Goal: Contribute content: Contribute content

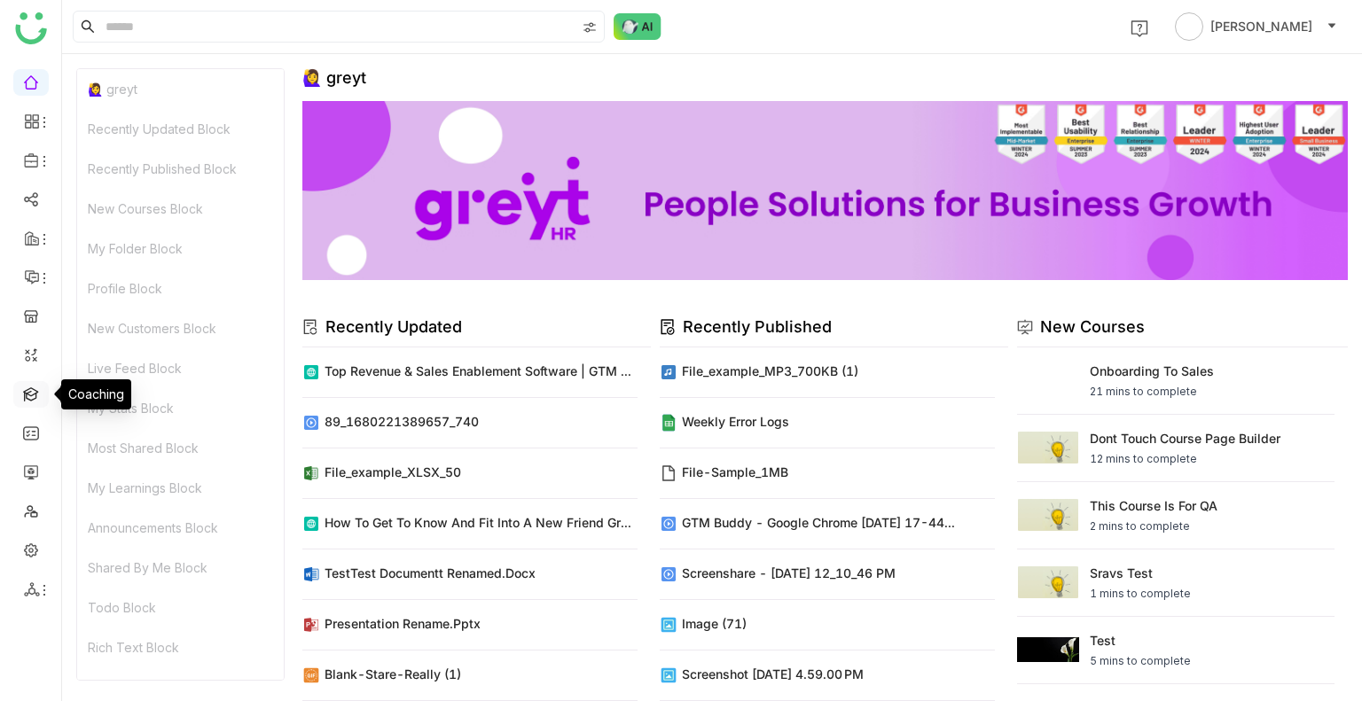
click at [36, 398] on link at bounding box center [31, 393] width 16 height 15
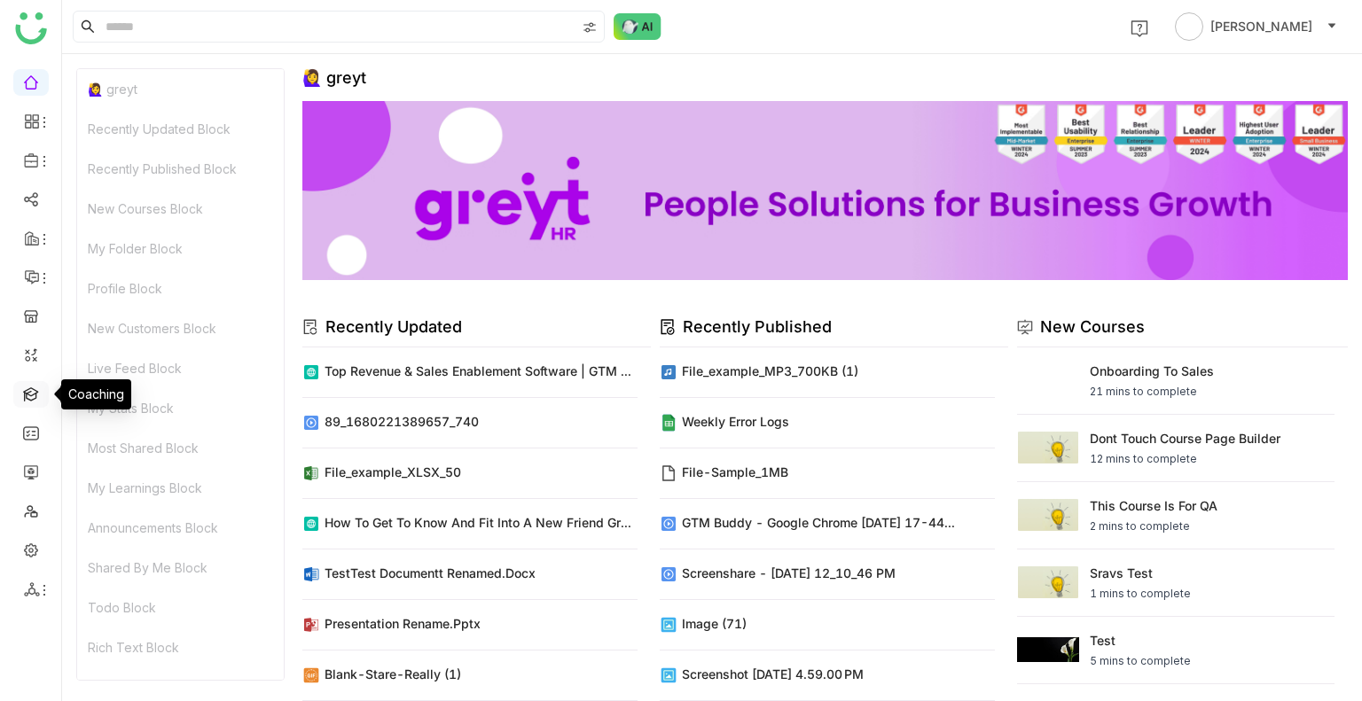
click at [36, 398] on link at bounding box center [31, 393] width 16 height 15
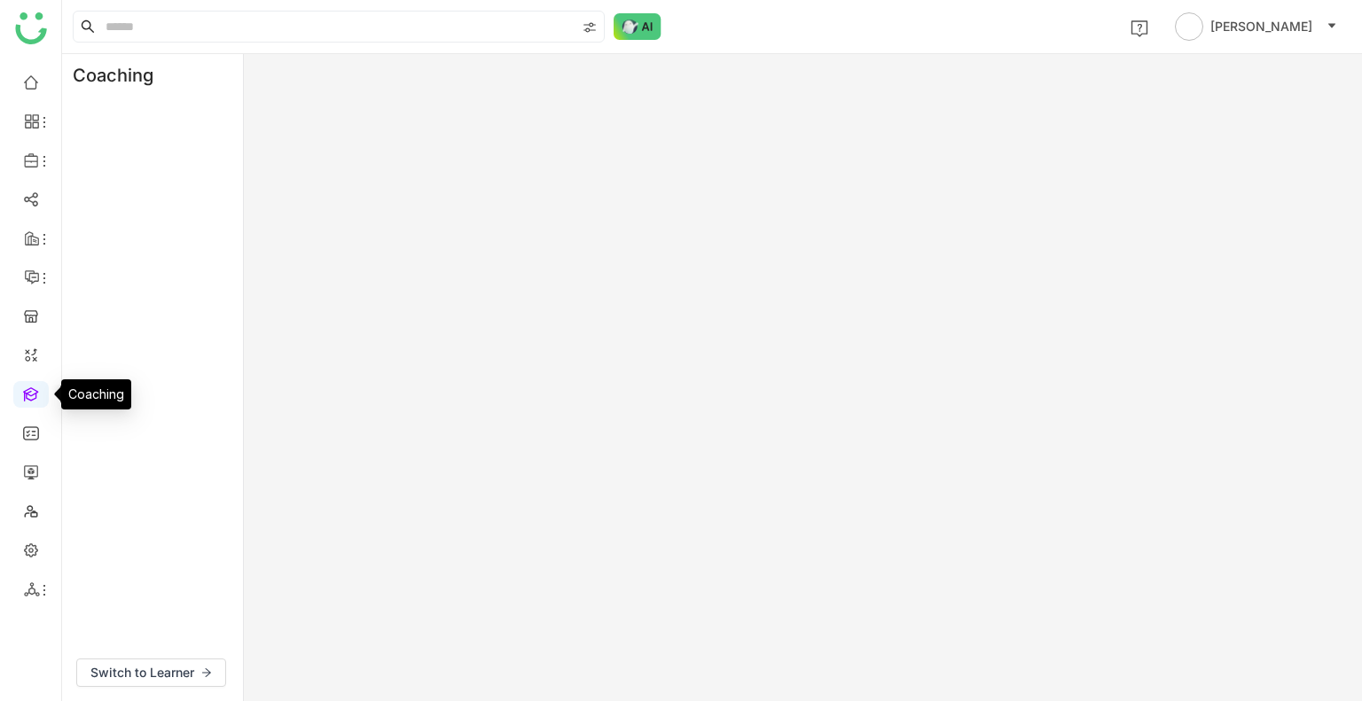
click at [36, 398] on link at bounding box center [31, 393] width 16 height 15
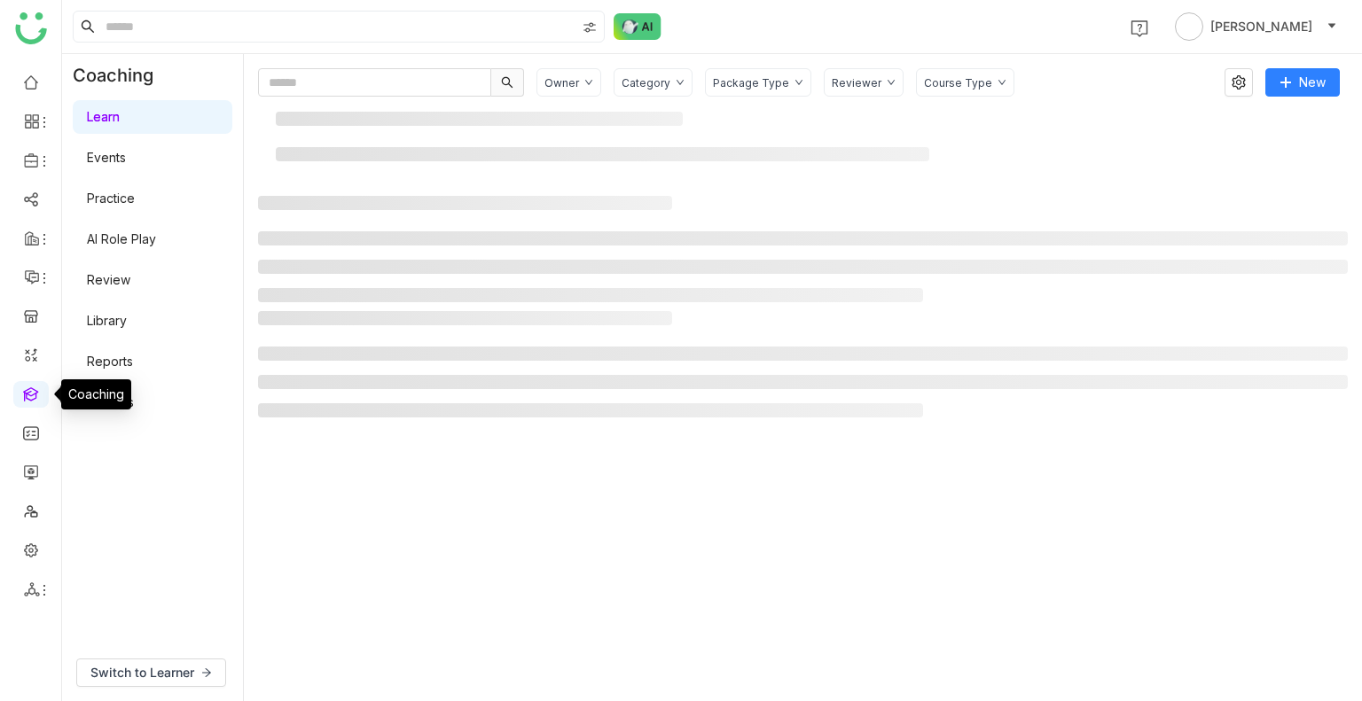
click at [36, 398] on link at bounding box center [31, 393] width 16 height 15
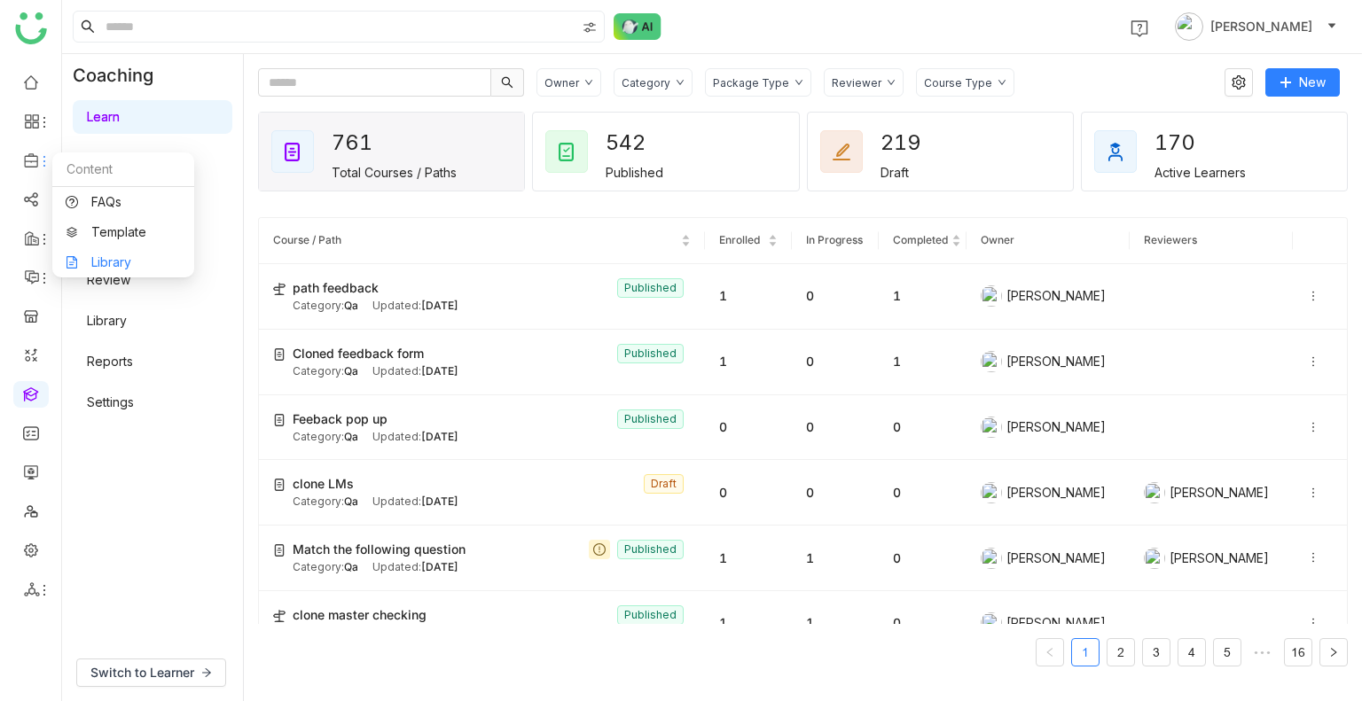
click at [123, 262] on link "Library" at bounding box center [123, 262] width 115 height 12
click at [123, 262] on body "1 Uday Bhanu Coaching Learn Events Practice AI Role Play Review Library Reports…" at bounding box center [681, 350] width 1362 height 701
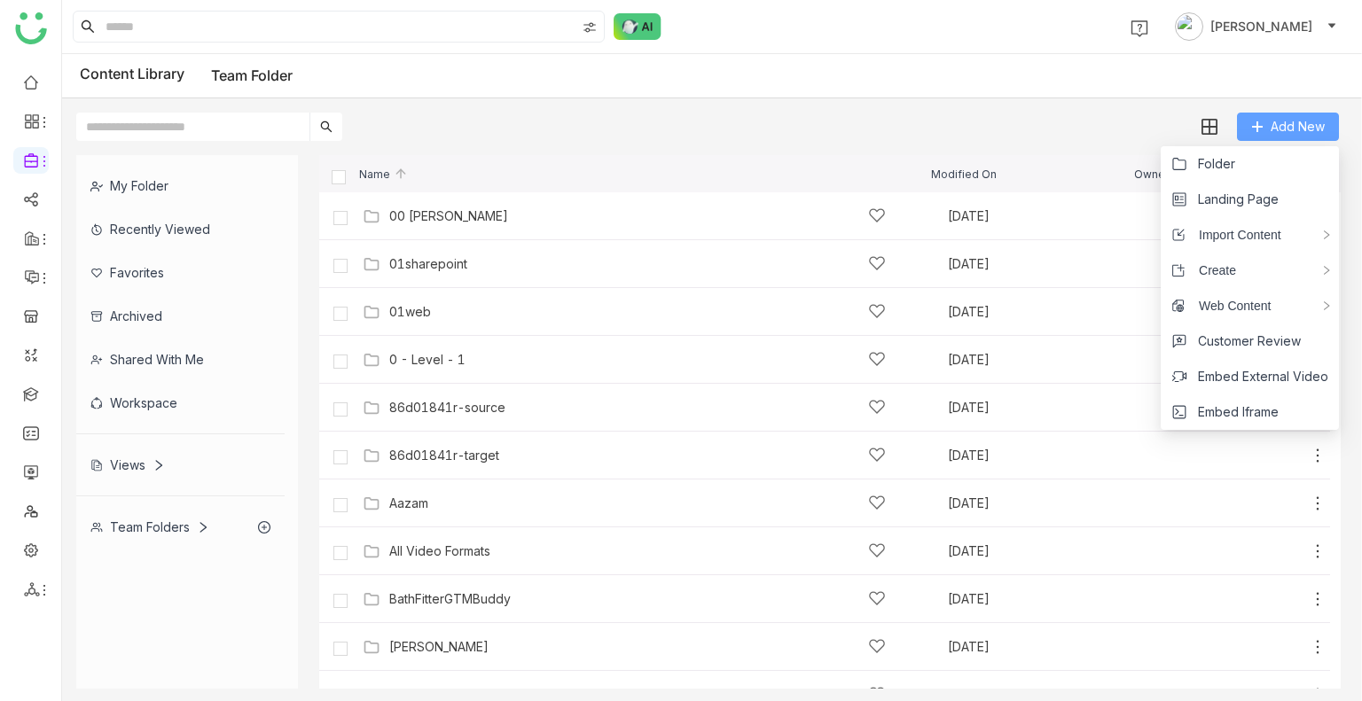
click at [1274, 115] on button "Add New" at bounding box center [1288, 127] width 102 height 28
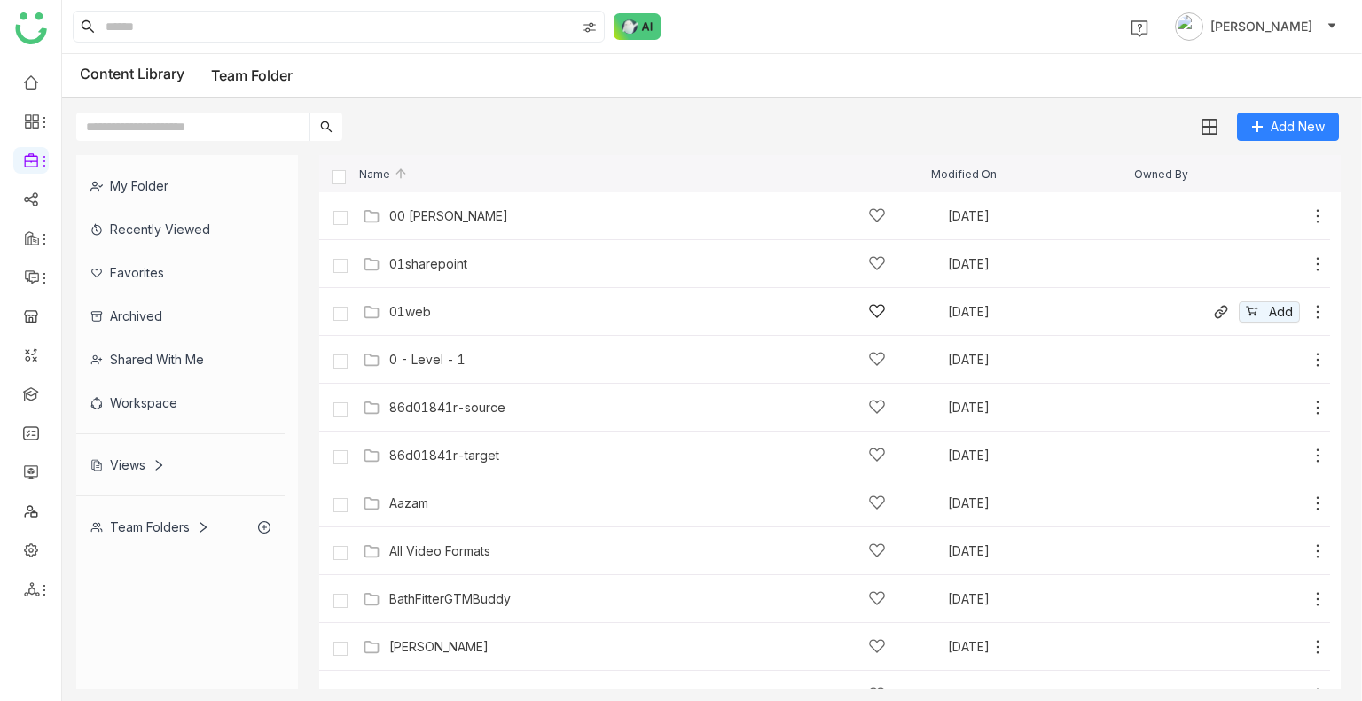
click at [435, 303] on div "01web" at bounding box center [637, 311] width 496 height 19
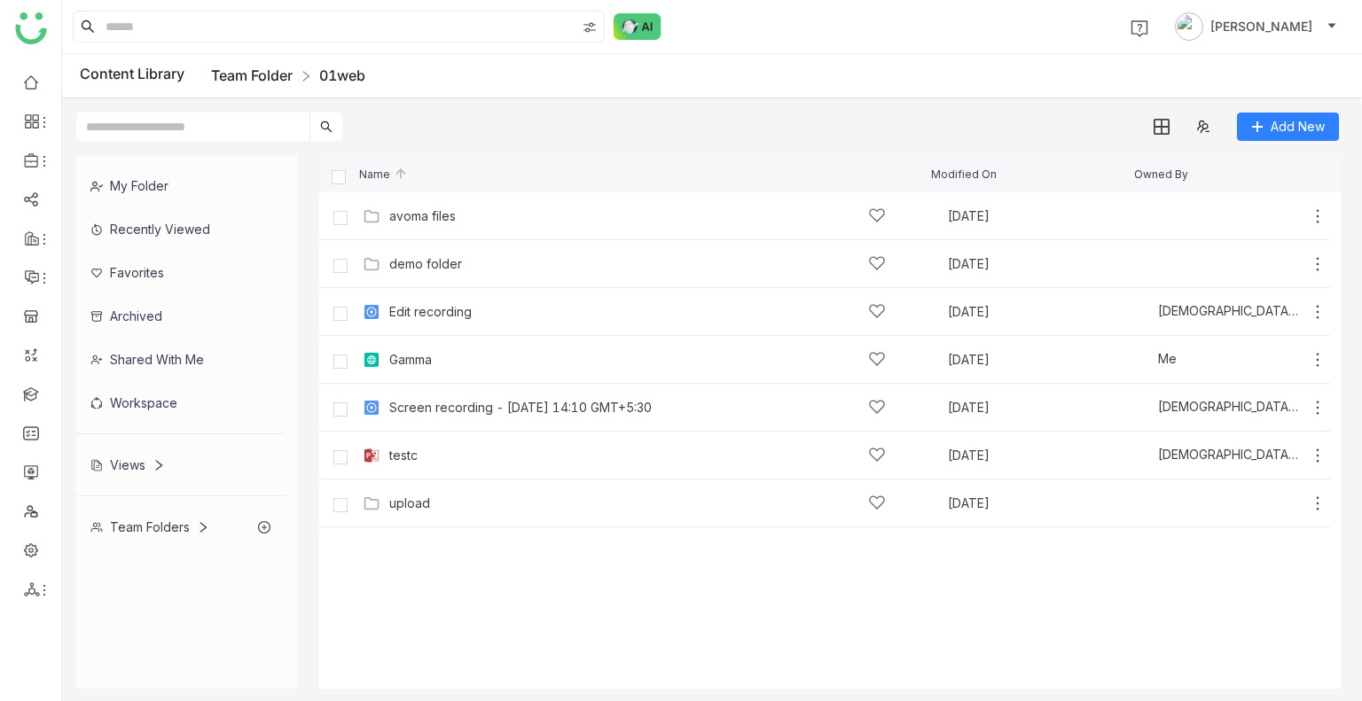
click at [245, 73] on link "Team Folder" at bounding box center [252, 75] width 82 height 18
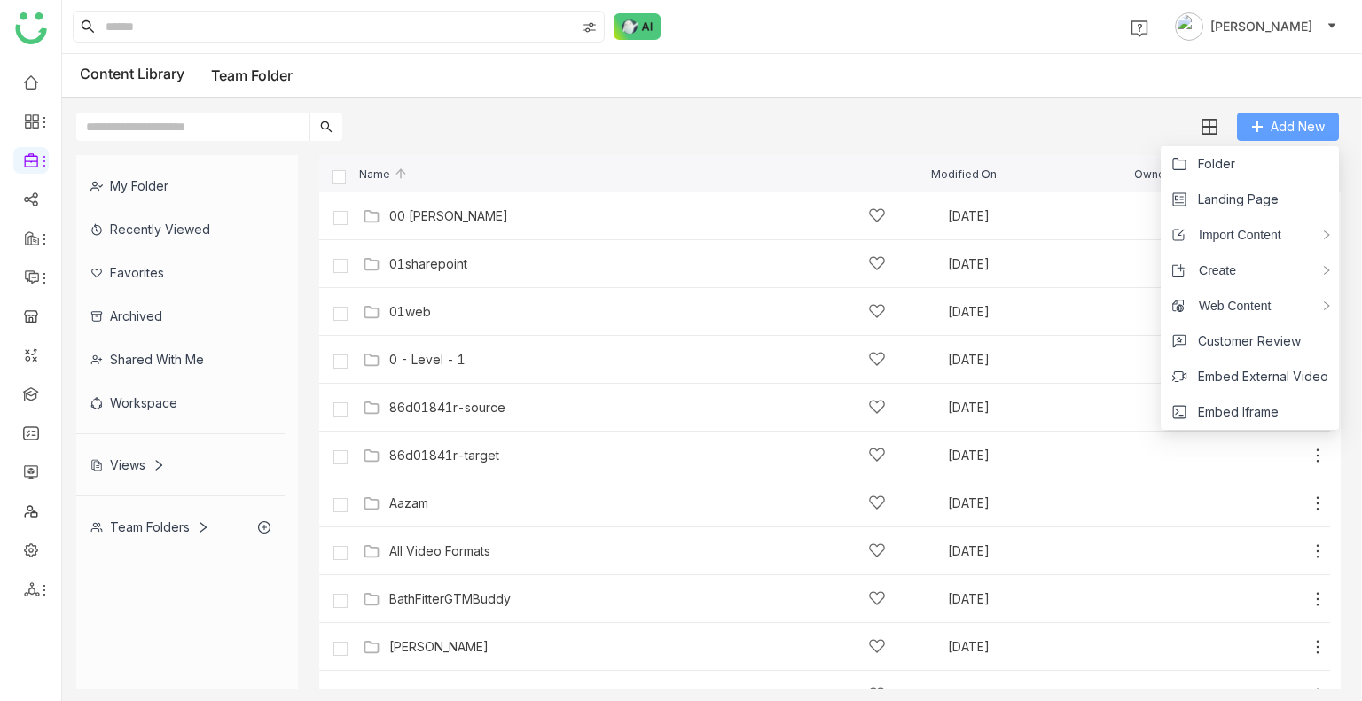
click at [1262, 137] on button "Add New" at bounding box center [1288, 127] width 102 height 28
click at [1227, 162] on span "Folder" at bounding box center [1216, 164] width 37 height 20
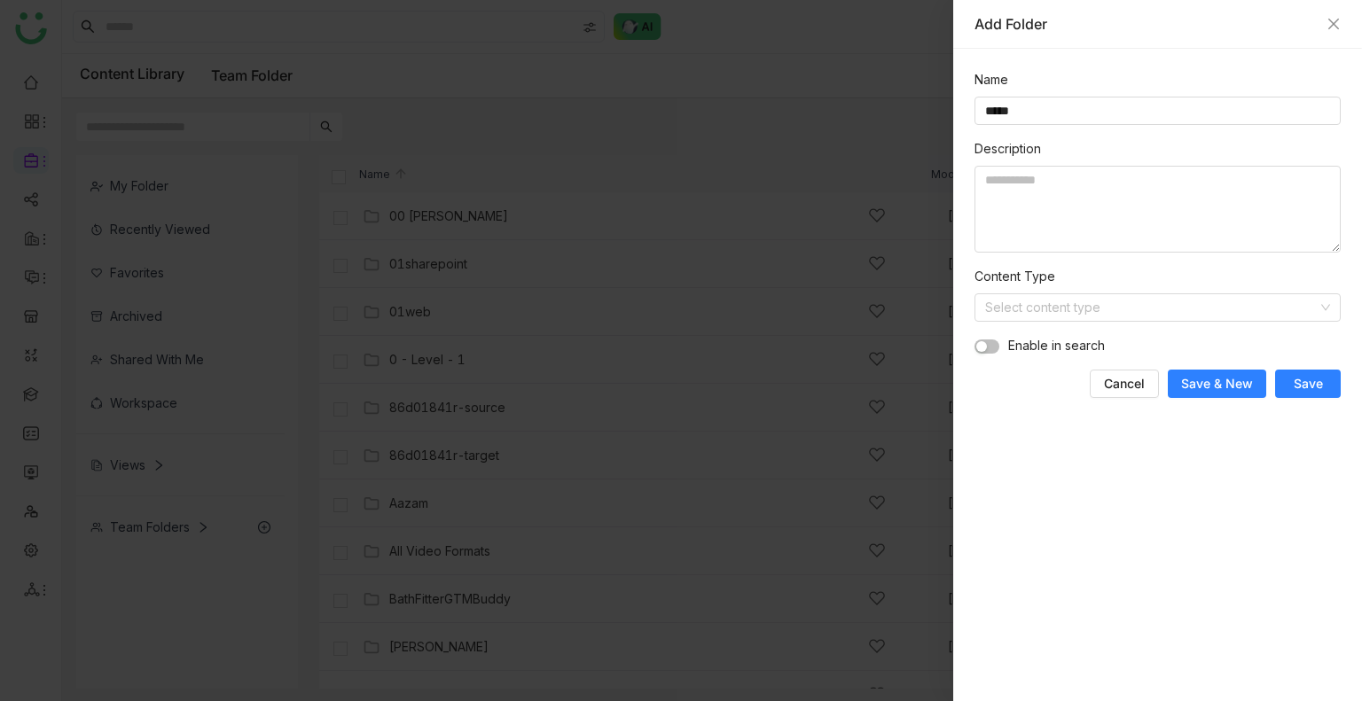
type input "*****"
click at [989, 346] on button "button" at bounding box center [986, 347] width 25 height 14
click at [1042, 309] on input at bounding box center [1151, 307] width 332 height 27
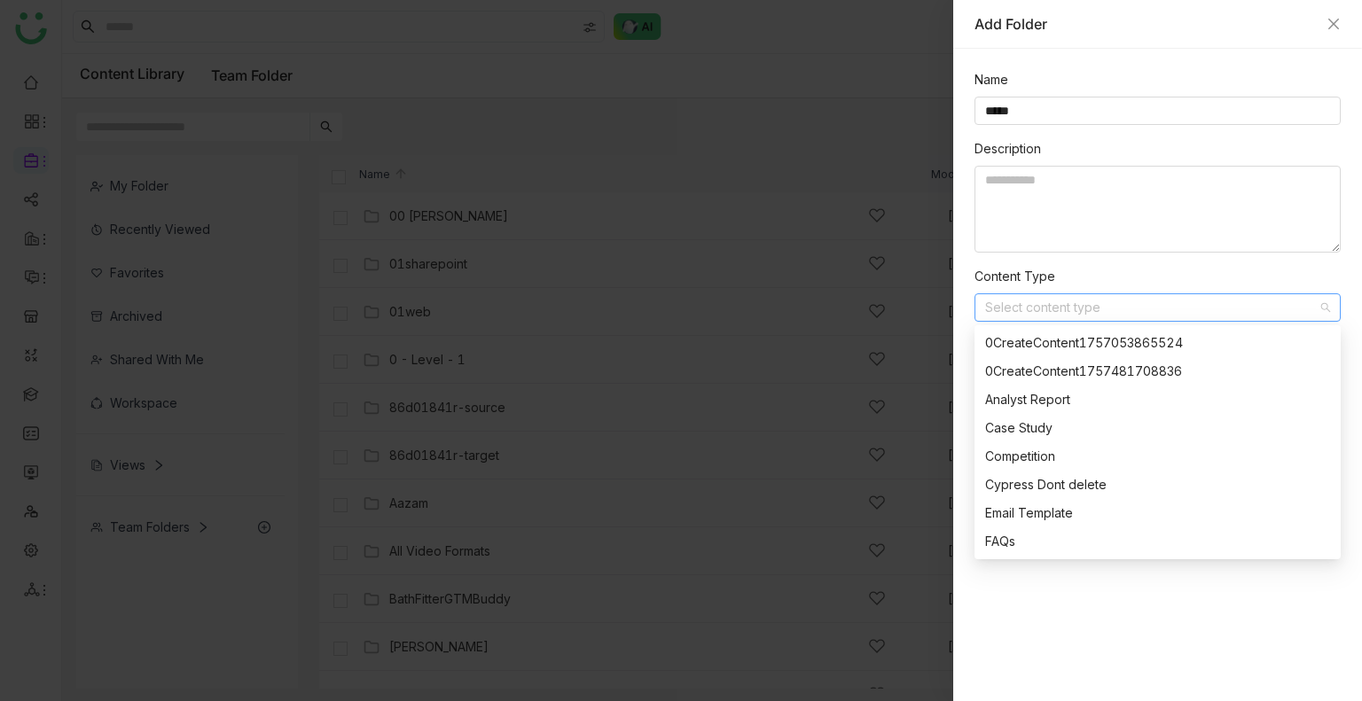
scroll to position [426, 0]
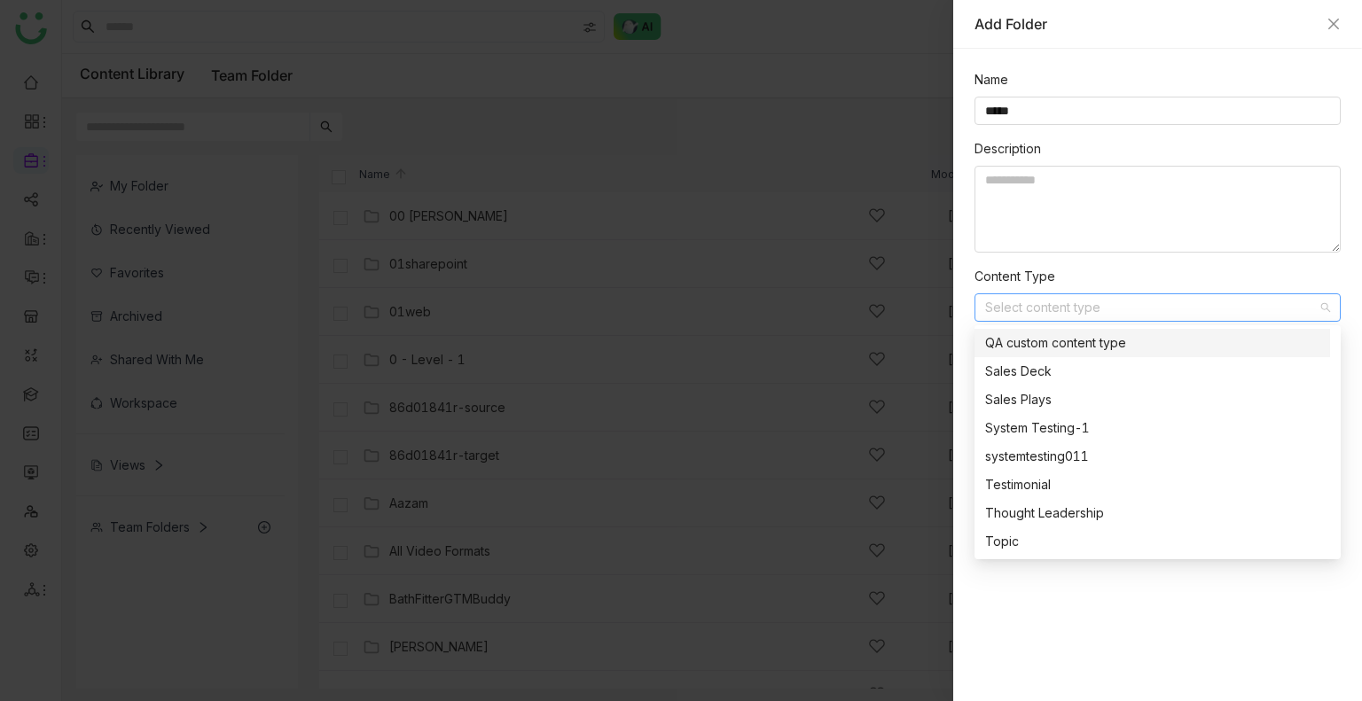
click at [1008, 348] on div "QA custom content type" at bounding box center [1152, 343] width 334 height 20
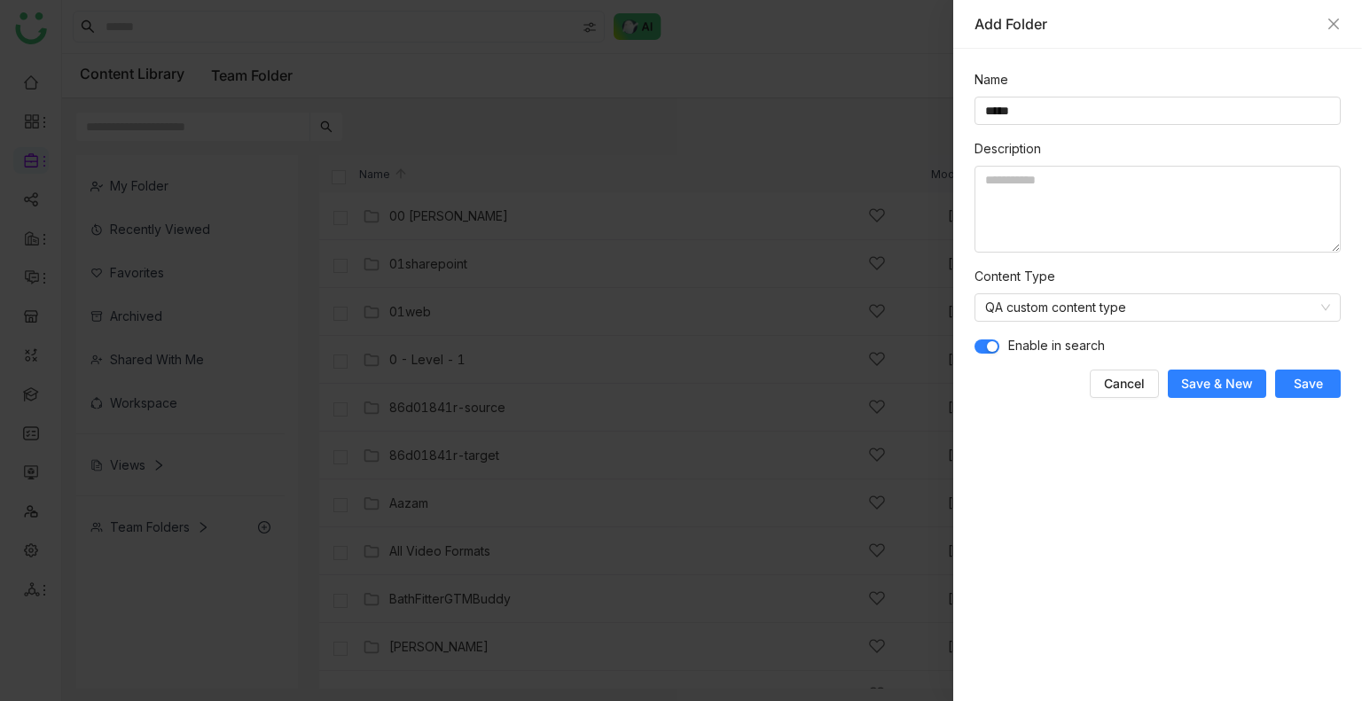
click at [1294, 382] on span "Save" at bounding box center [1308, 384] width 29 height 18
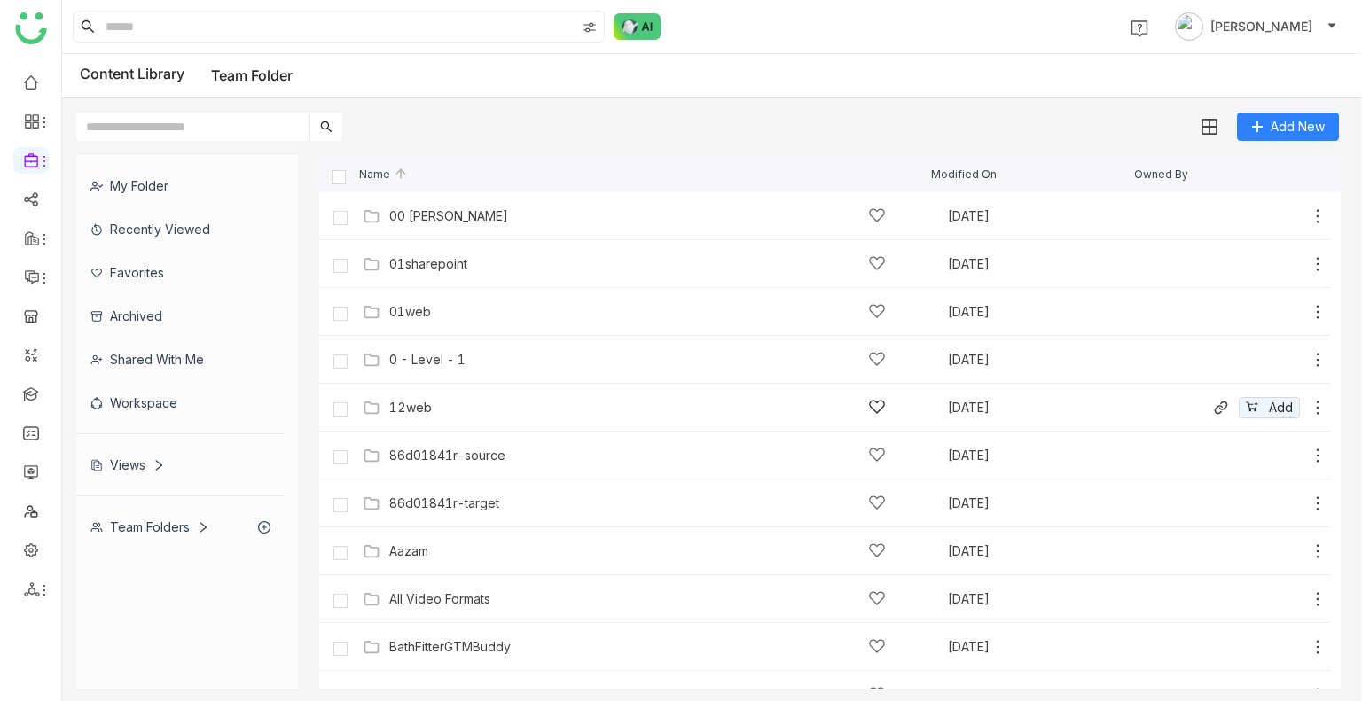
click at [407, 391] on div "12web Sep 29, 2025 Add" at bounding box center [824, 408] width 1011 height 48
click at [422, 405] on div "12web" at bounding box center [410, 408] width 43 height 14
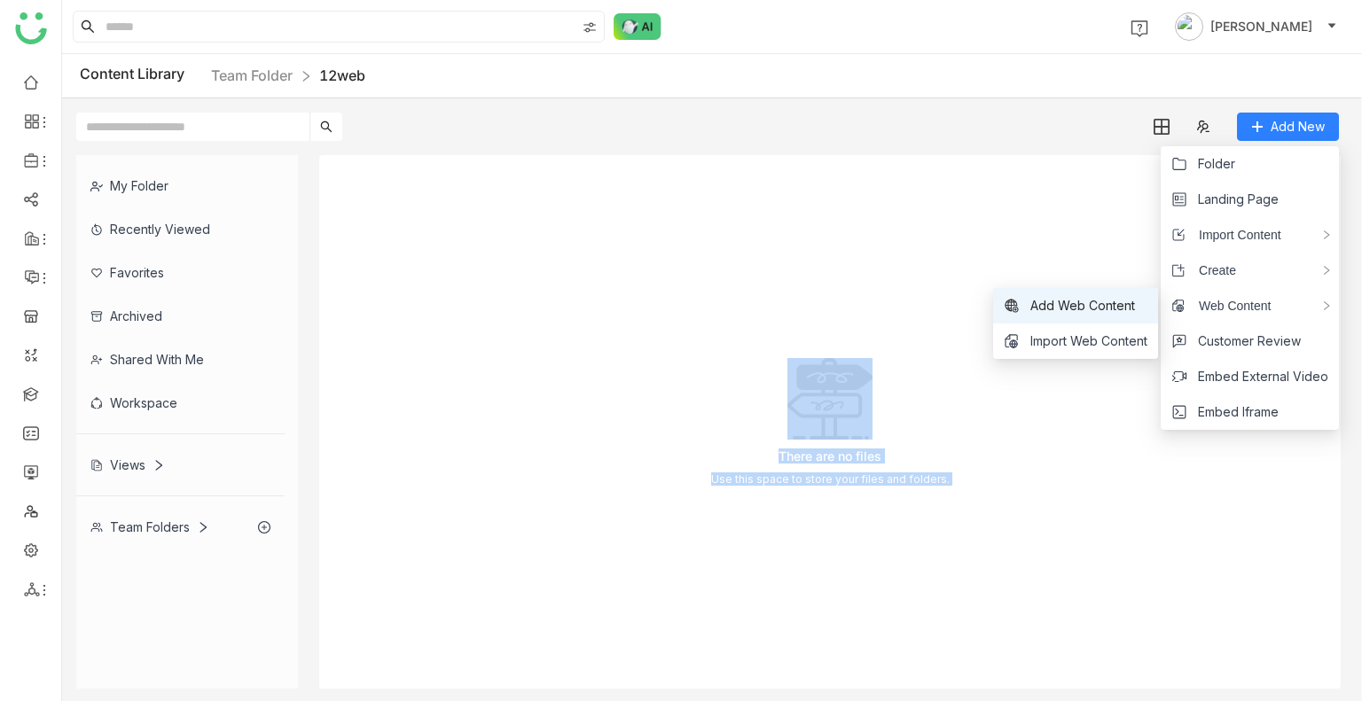
click at [1098, 301] on span "Add Web Content" at bounding box center [1082, 306] width 105 height 20
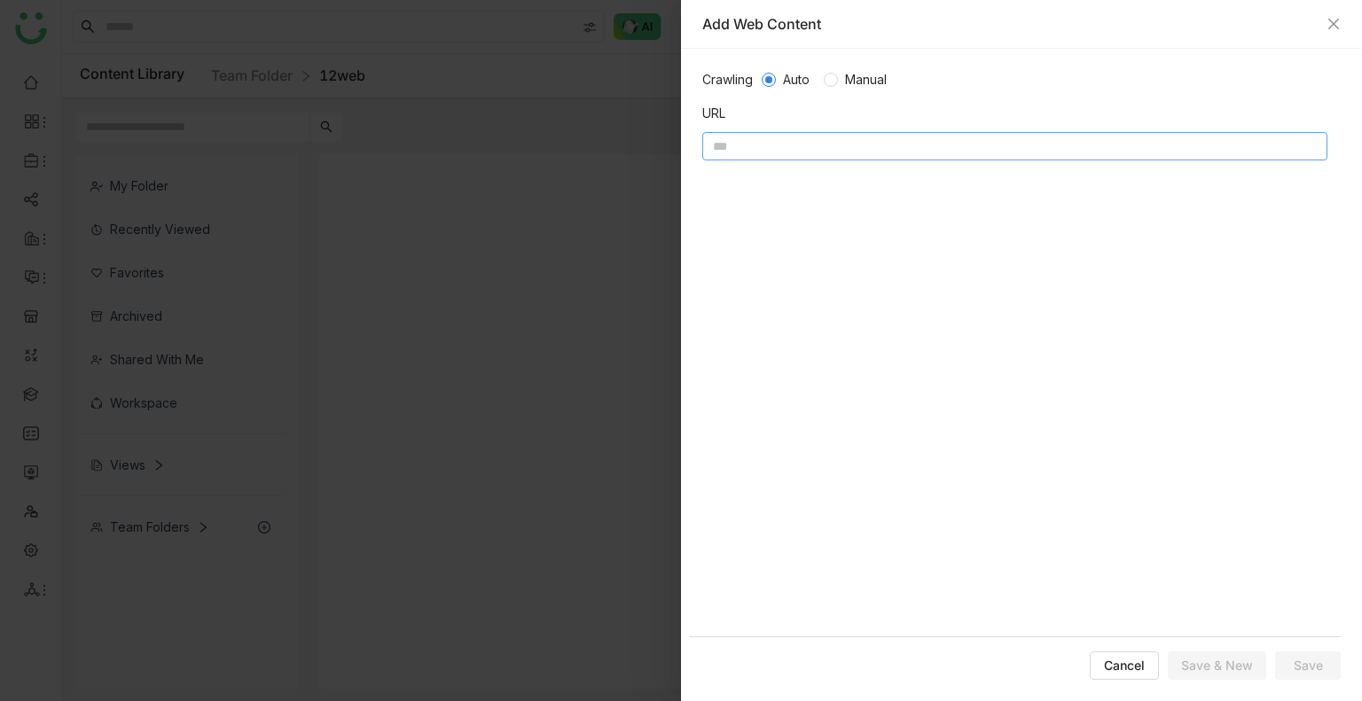
paste input "**********"
type input "**********"
click at [1316, 671] on span "Save" at bounding box center [1308, 666] width 29 height 18
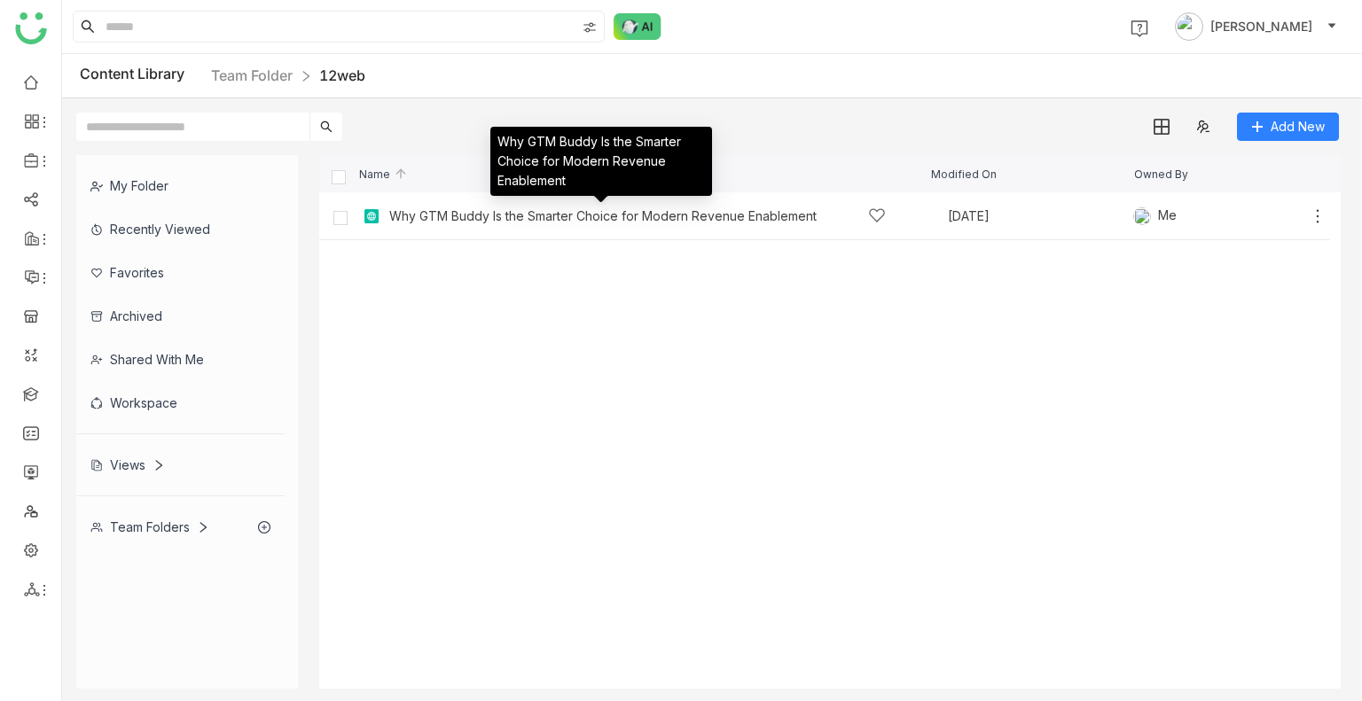
click at [510, 208] on div "Why GTM Buddy Is the Smarter Choice for Modern Revenue Enablement" at bounding box center [601, 168] width 222 height 82
click at [585, 235] on div "Why GTM Buddy Is the Smarter Choice for Modern Revenue Enablement Sep 29, 2025 …" at bounding box center [824, 216] width 1011 height 48
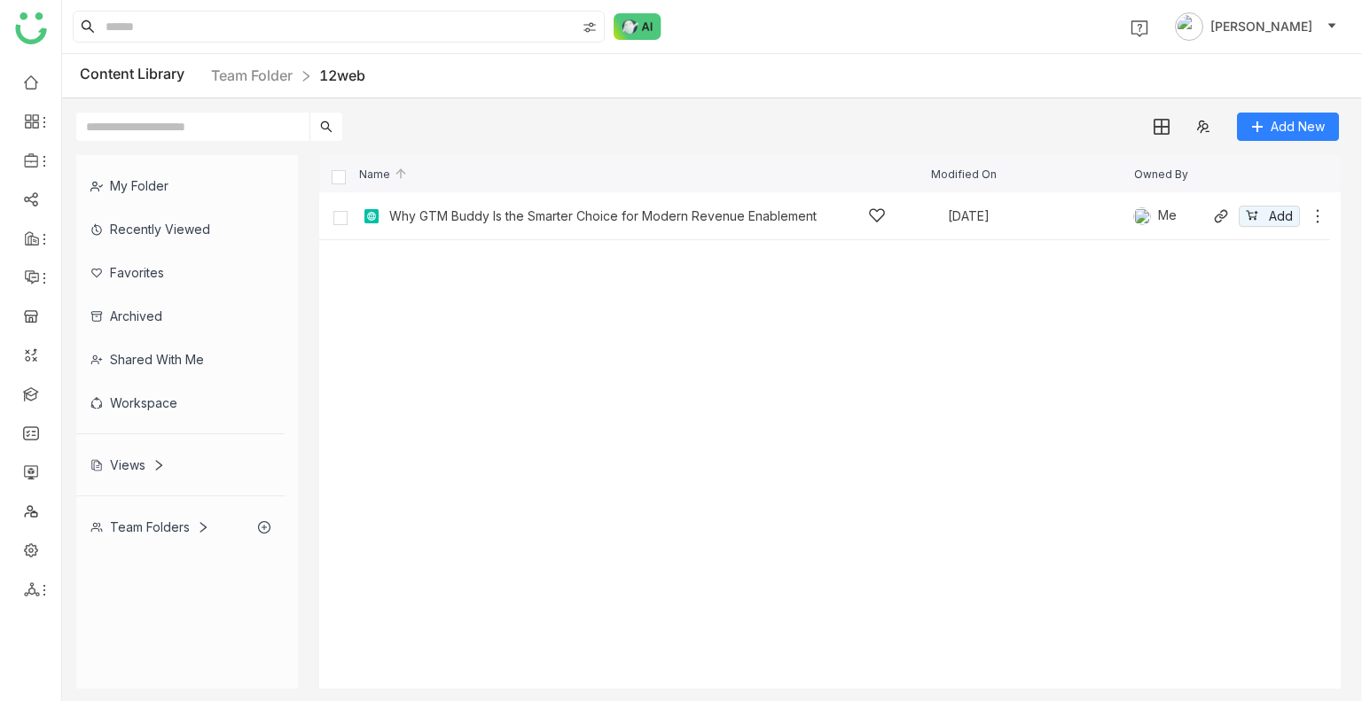
click at [585, 235] on div "Why GTM Buddy Is the Smarter Choice for Modern Revenue Enablement Sep 29, 2025 …" at bounding box center [824, 216] width 1011 height 48
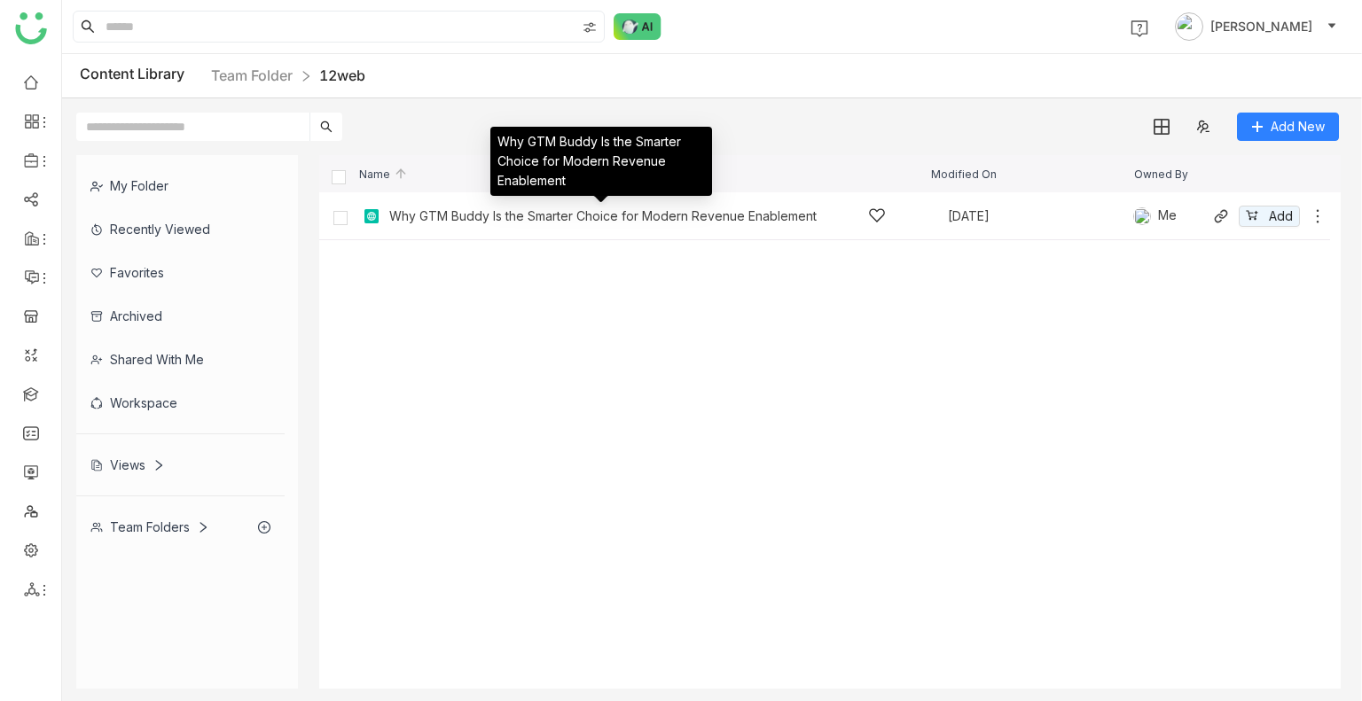
click at [540, 216] on div "Why GTM Buddy Is the Smarter Choice for Modern Revenue Enablement" at bounding box center [602, 216] width 427 height 14
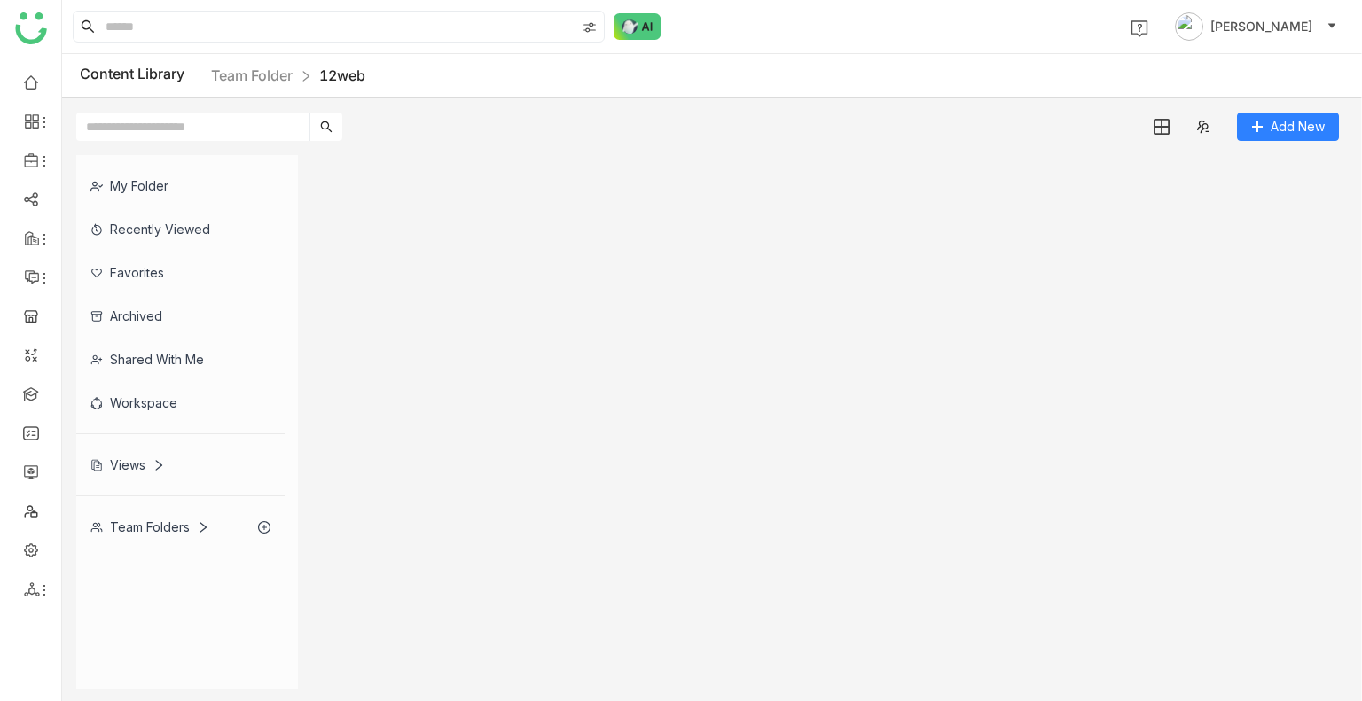
click at [540, 216] on gtmb-list-view at bounding box center [829, 422] width 1021 height 534
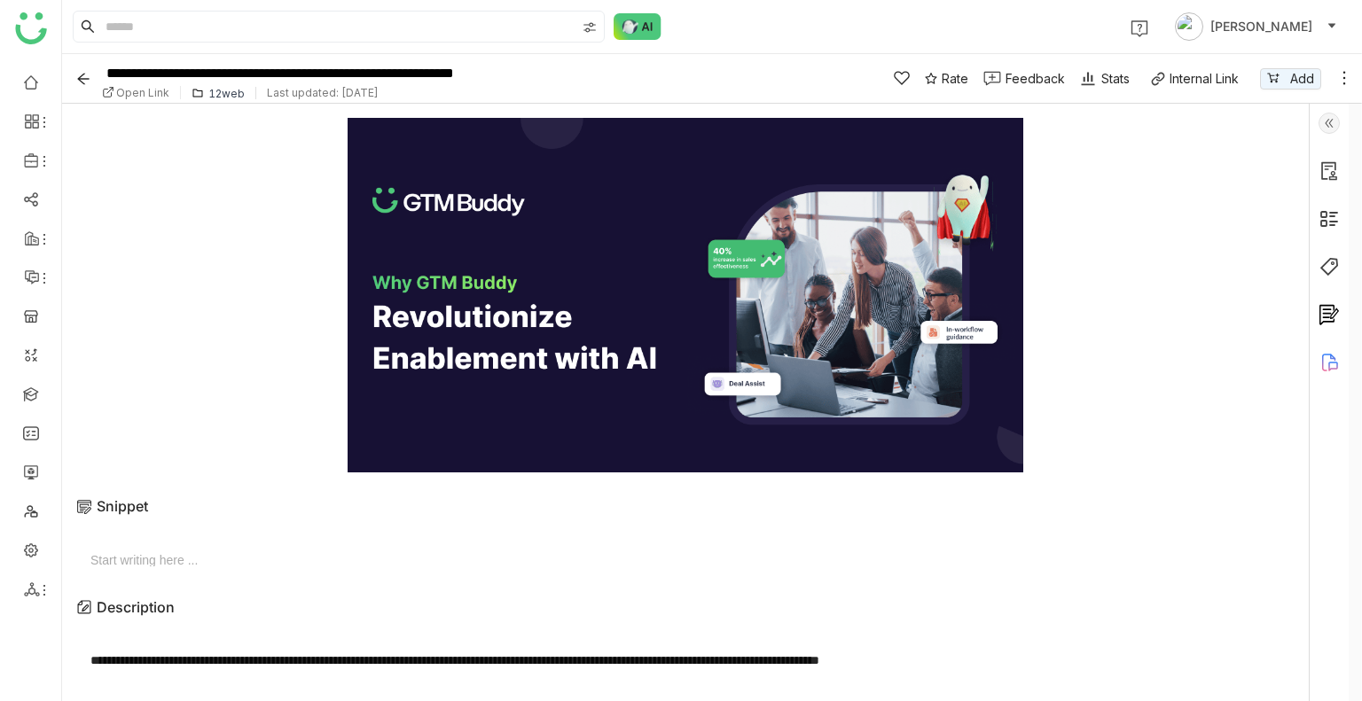
click at [1337, 123] on img at bounding box center [1328, 123] width 21 height 21
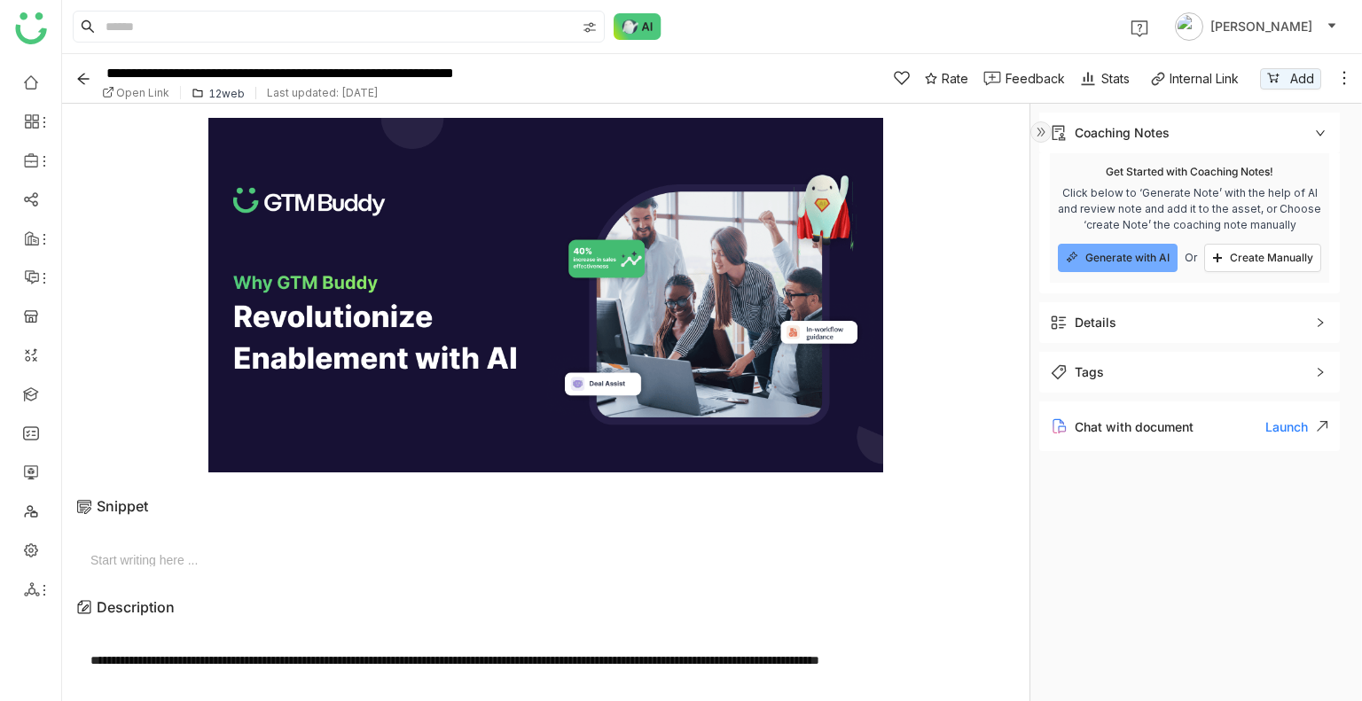
click at [1135, 328] on span "Details" at bounding box center [1177, 323] width 254 height 20
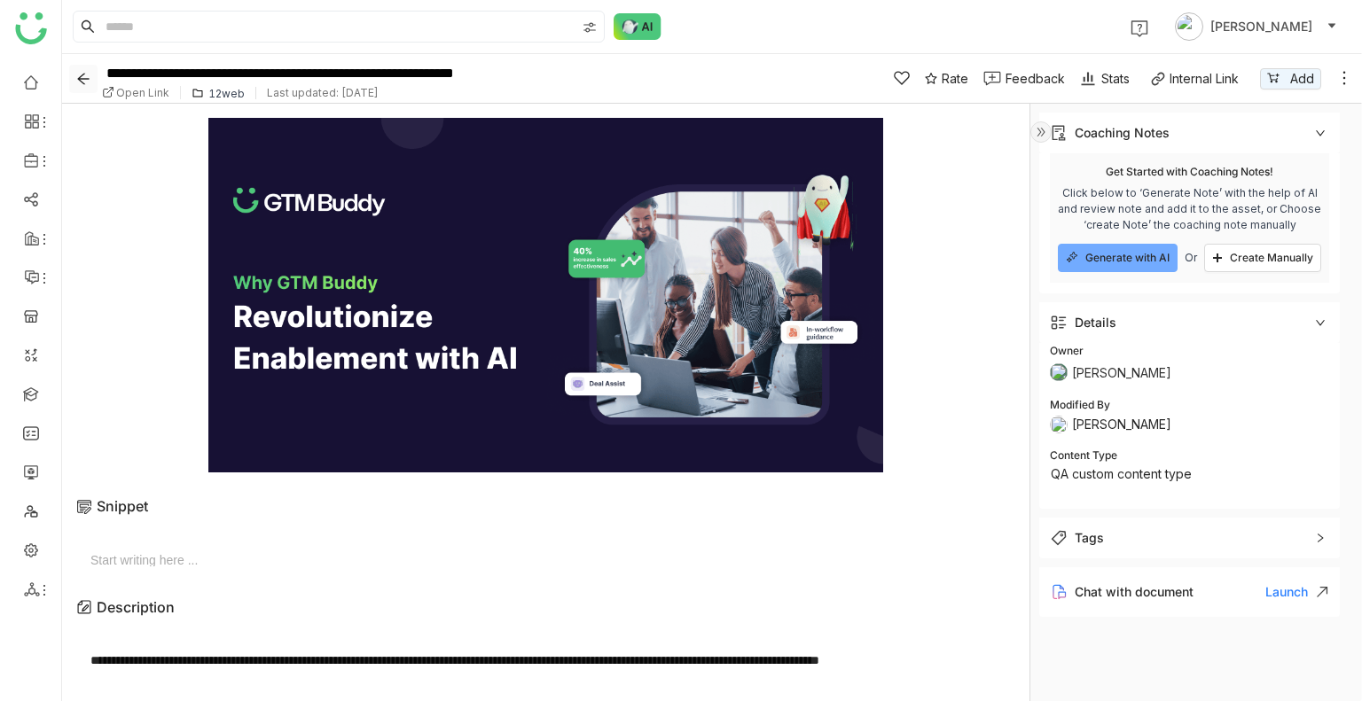
click at [75, 70] on button "Back" at bounding box center [83, 79] width 28 height 28
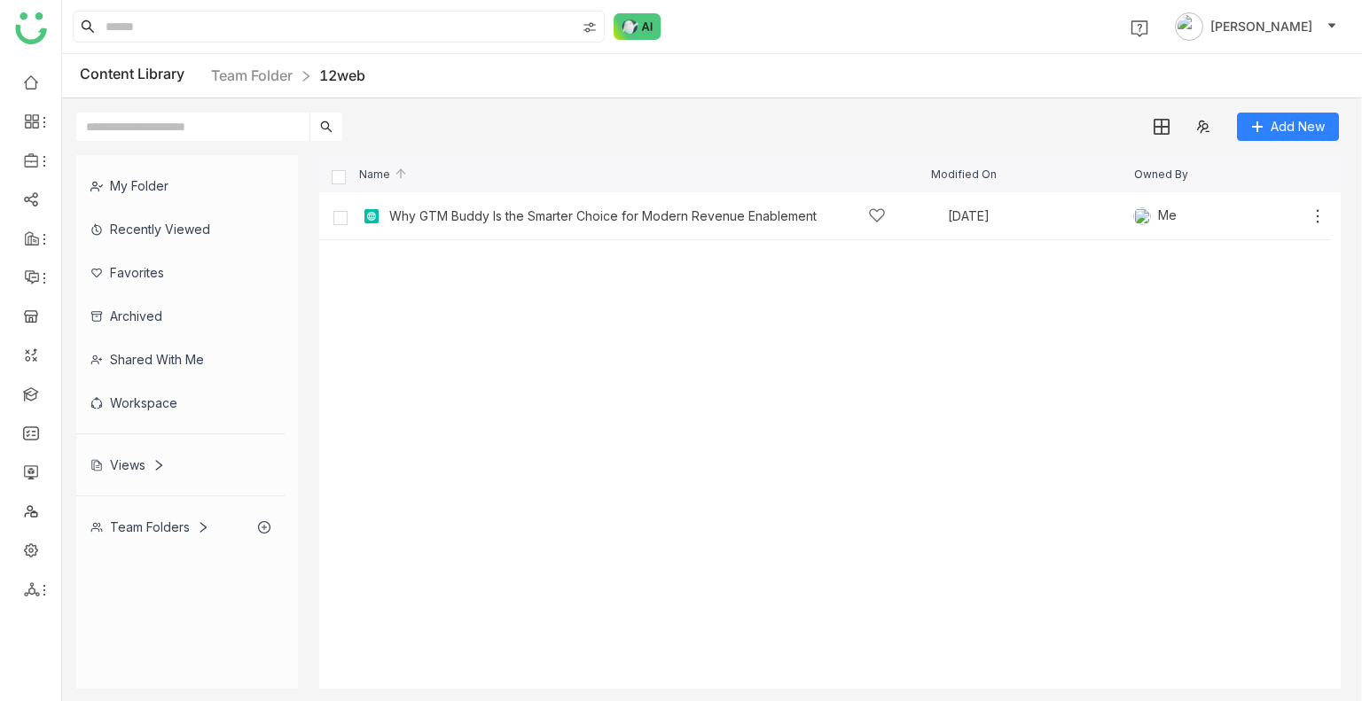
click at [144, 525] on div "Team Folders" at bounding box center [149, 527] width 119 height 15
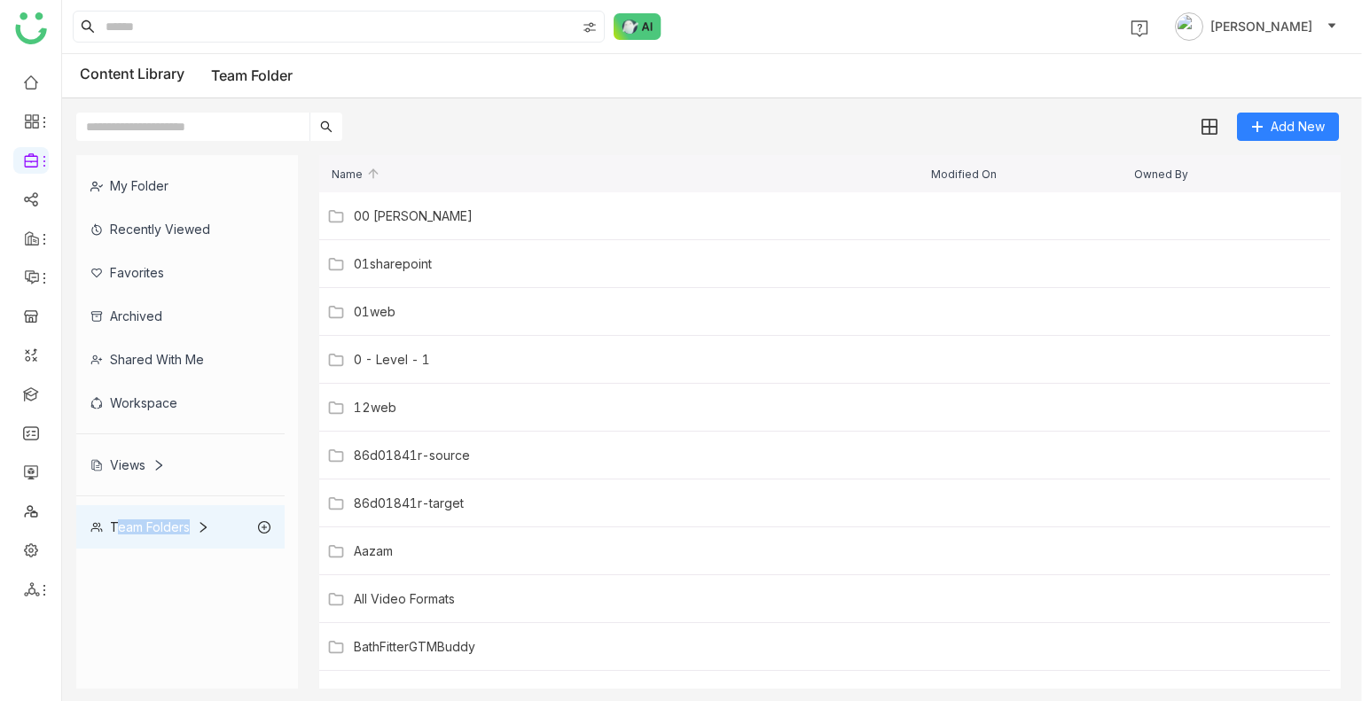
click at [144, 525] on div "Team Folders" at bounding box center [149, 527] width 119 height 15
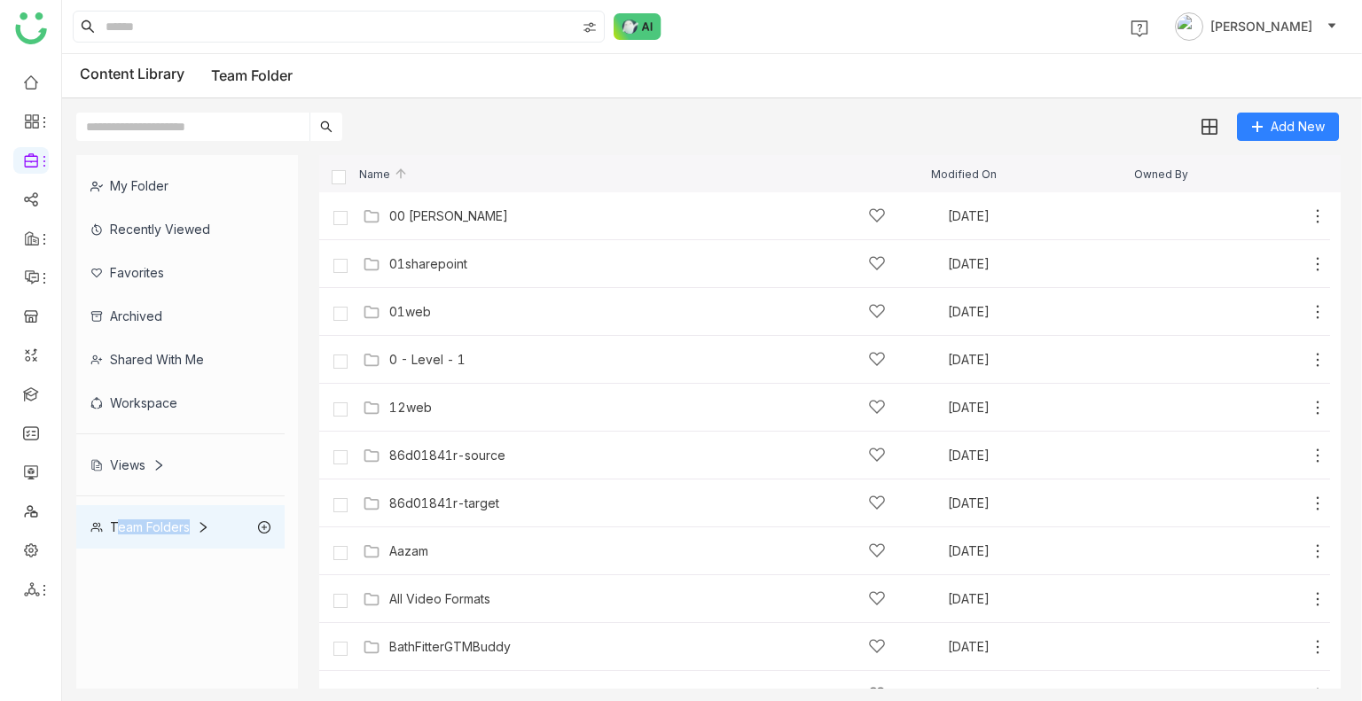
click at [144, 525] on div "Team Folders" at bounding box center [149, 527] width 119 height 15
click at [447, 328] on div "01web Sep 26, 2025 Add" at bounding box center [824, 312] width 1011 height 48
click at [435, 305] on div "01web" at bounding box center [637, 311] width 496 height 19
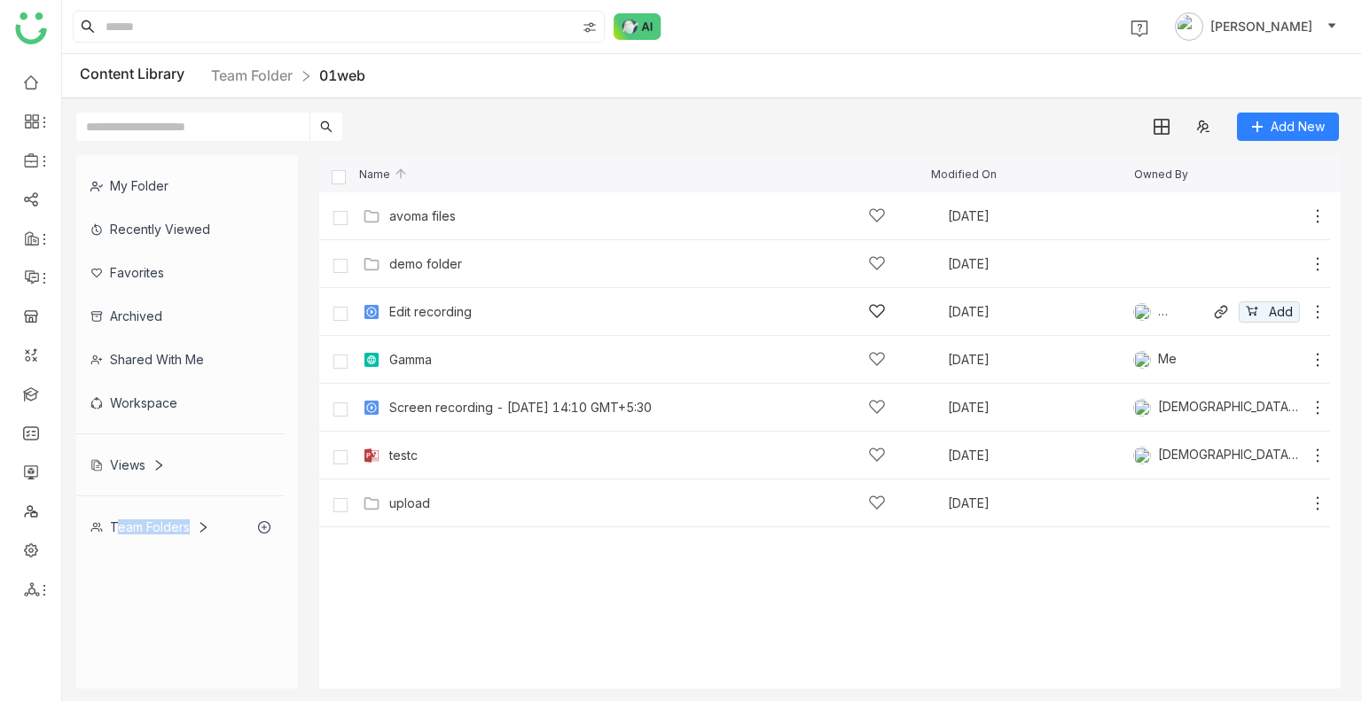
click at [469, 318] on div "Edit recording" at bounding box center [637, 311] width 496 height 19
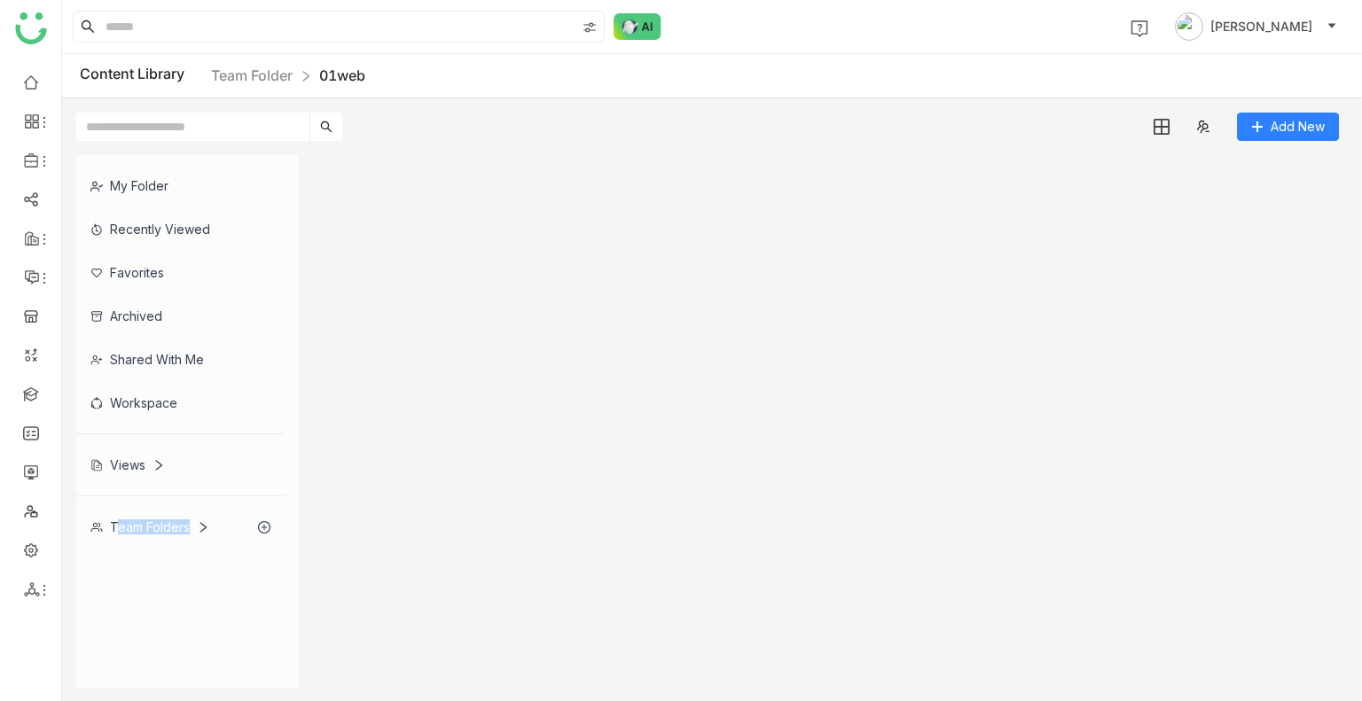
click at [469, 318] on gtmb-list-view at bounding box center [829, 422] width 1021 height 534
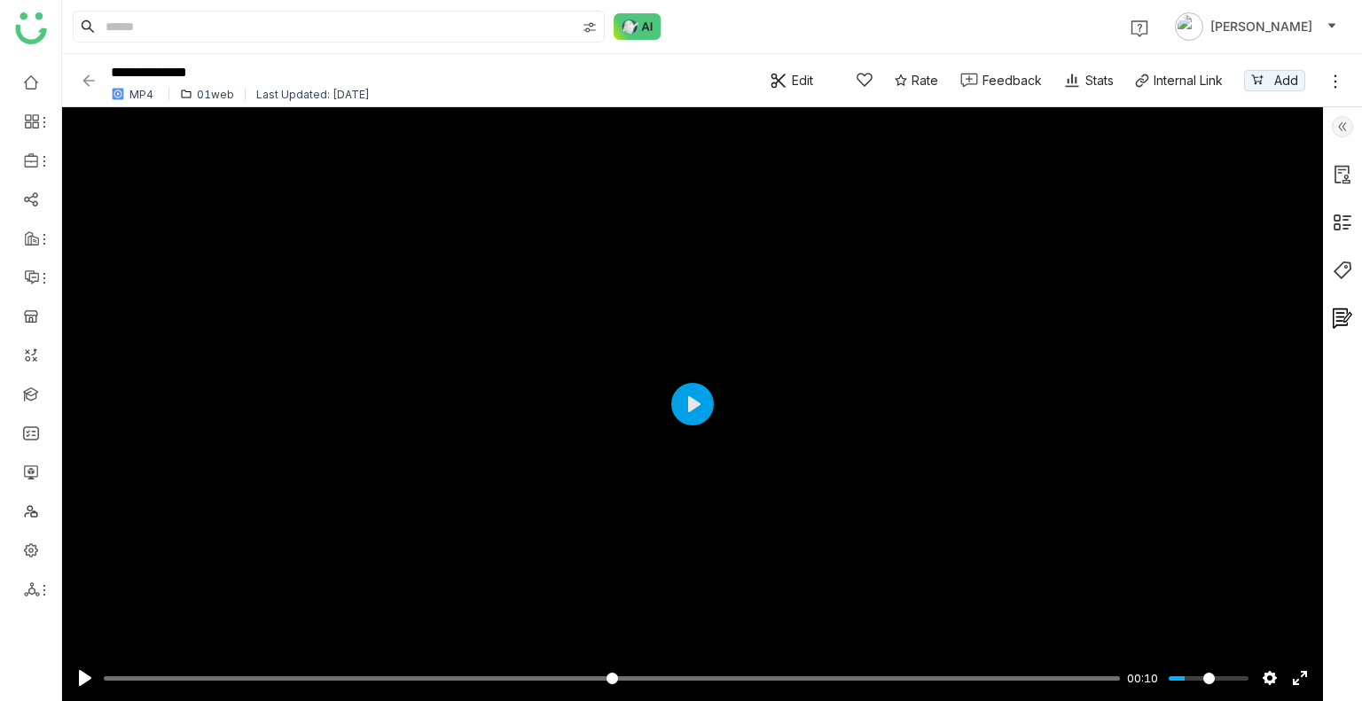
click at [135, 101] on div "**********" at bounding box center [416, 80] width 672 height 49
click at [78, 73] on div "**********" at bounding box center [712, 80] width 1300 height 53
click at [89, 81] on img at bounding box center [89, 81] width 18 height 18
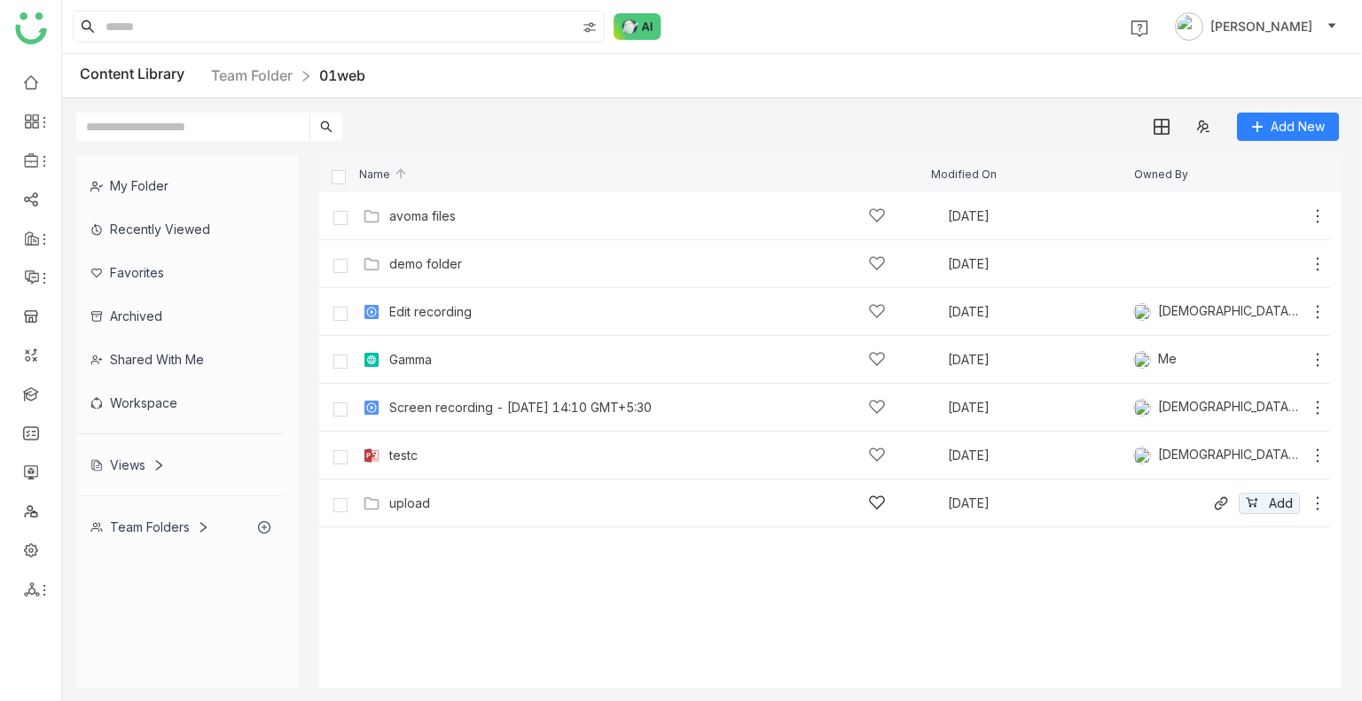
click at [457, 506] on div "upload" at bounding box center [637, 503] width 496 height 19
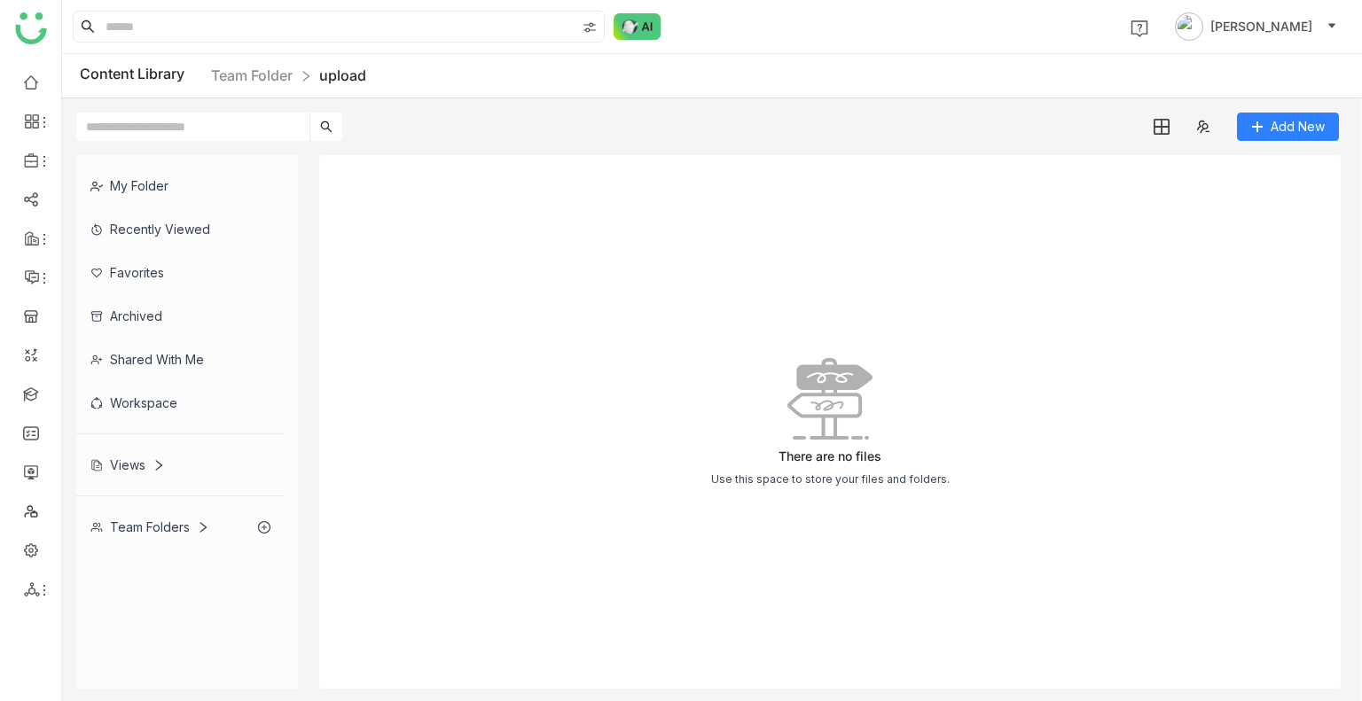
click at [915, 249] on div "There are no files Use this space to store your files and folders." at bounding box center [829, 422] width 1021 height 534
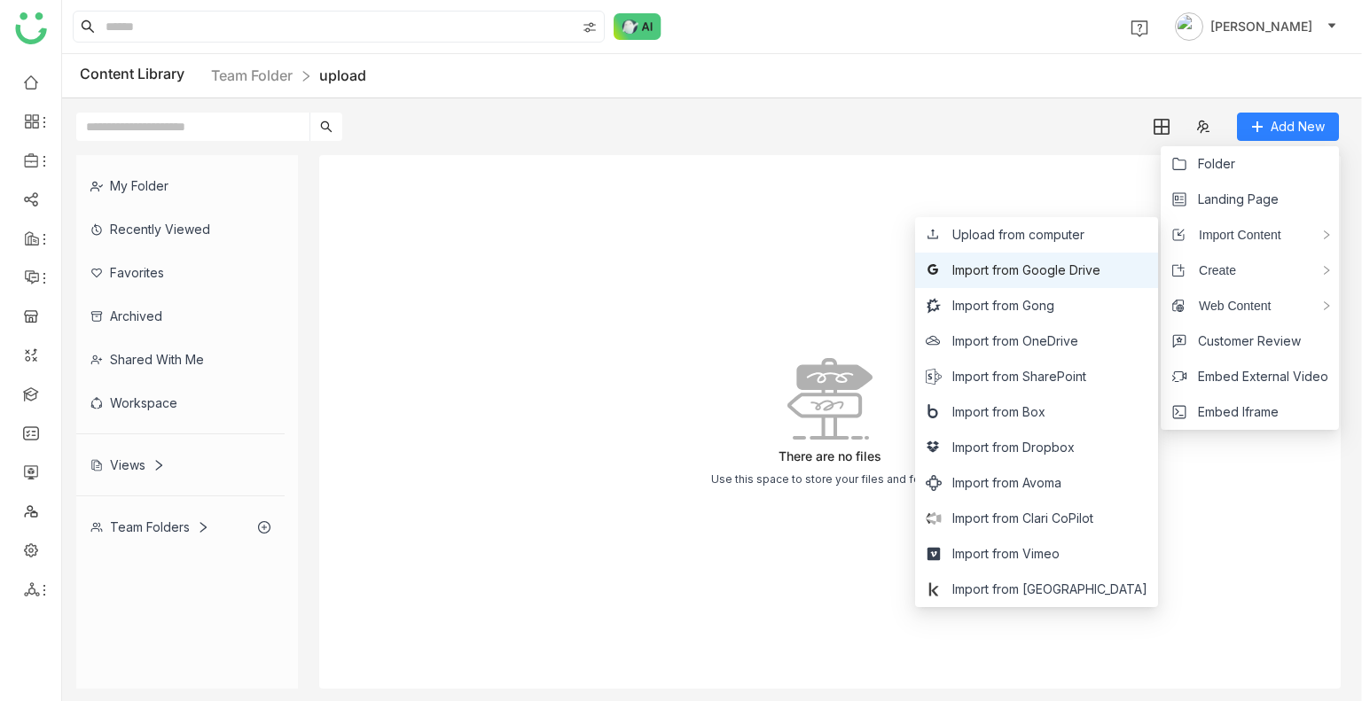
click at [1100, 268] on span "Import from Google Drive" at bounding box center [1026, 271] width 148 height 20
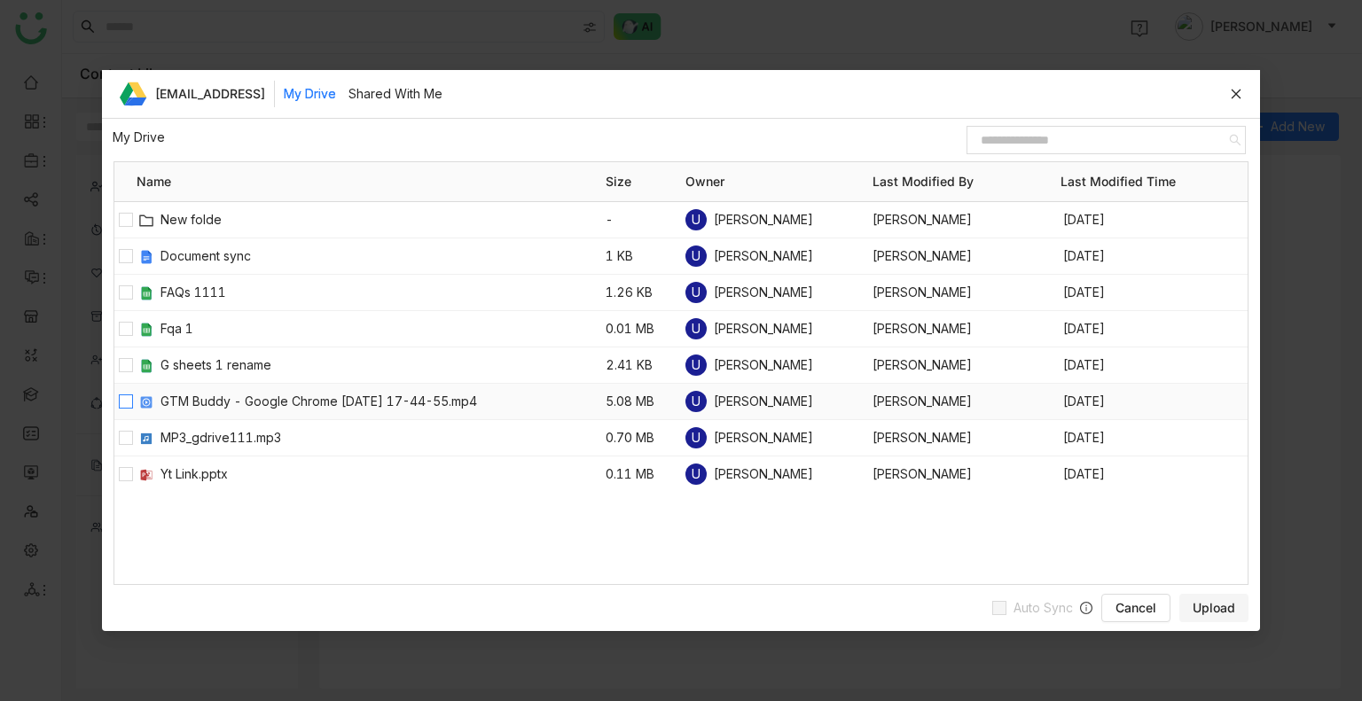
click at [128, 407] on label at bounding box center [125, 402] width 14 height 20
click at [1208, 597] on button "Upload" at bounding box center [1213, 608] width 69 height 28
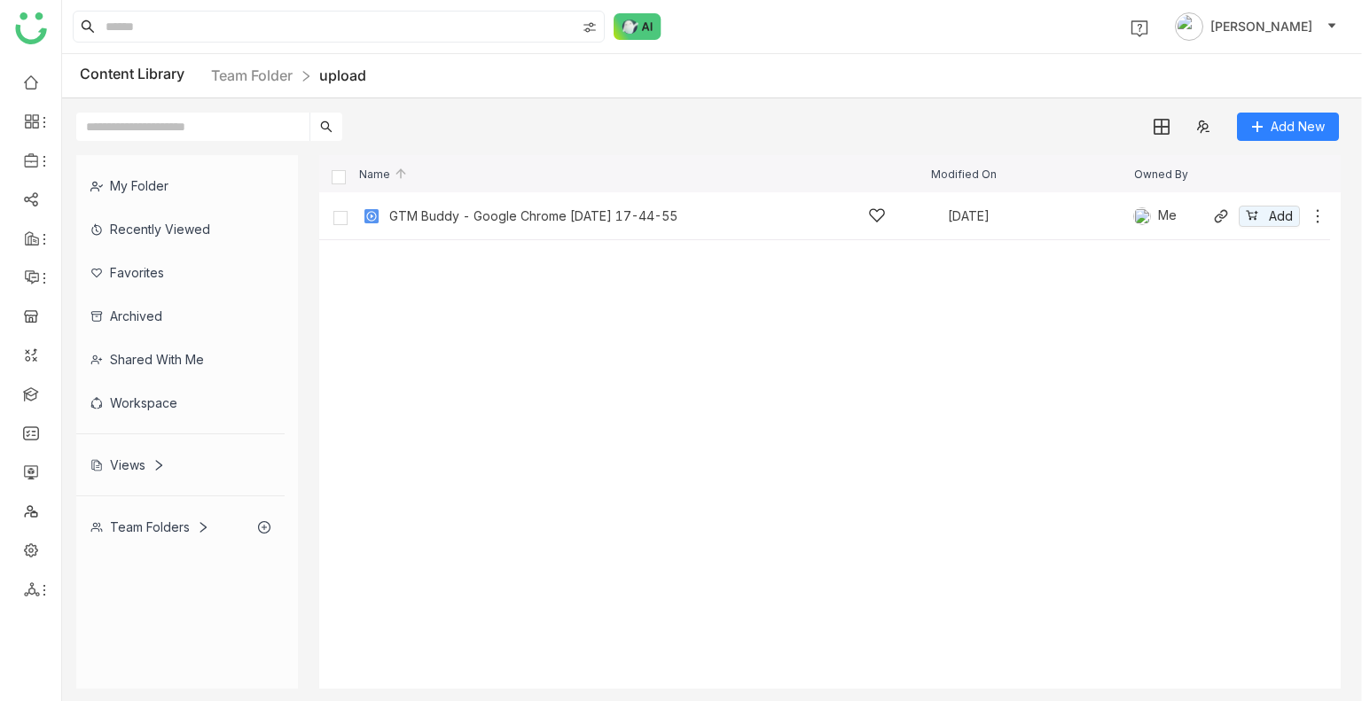
click at [446, 208] on body "1 Uday Bhanu Content Library Team Folder upload Add New My Folder Recently View…" at bounding box center [681, 350] width 1362 height 701
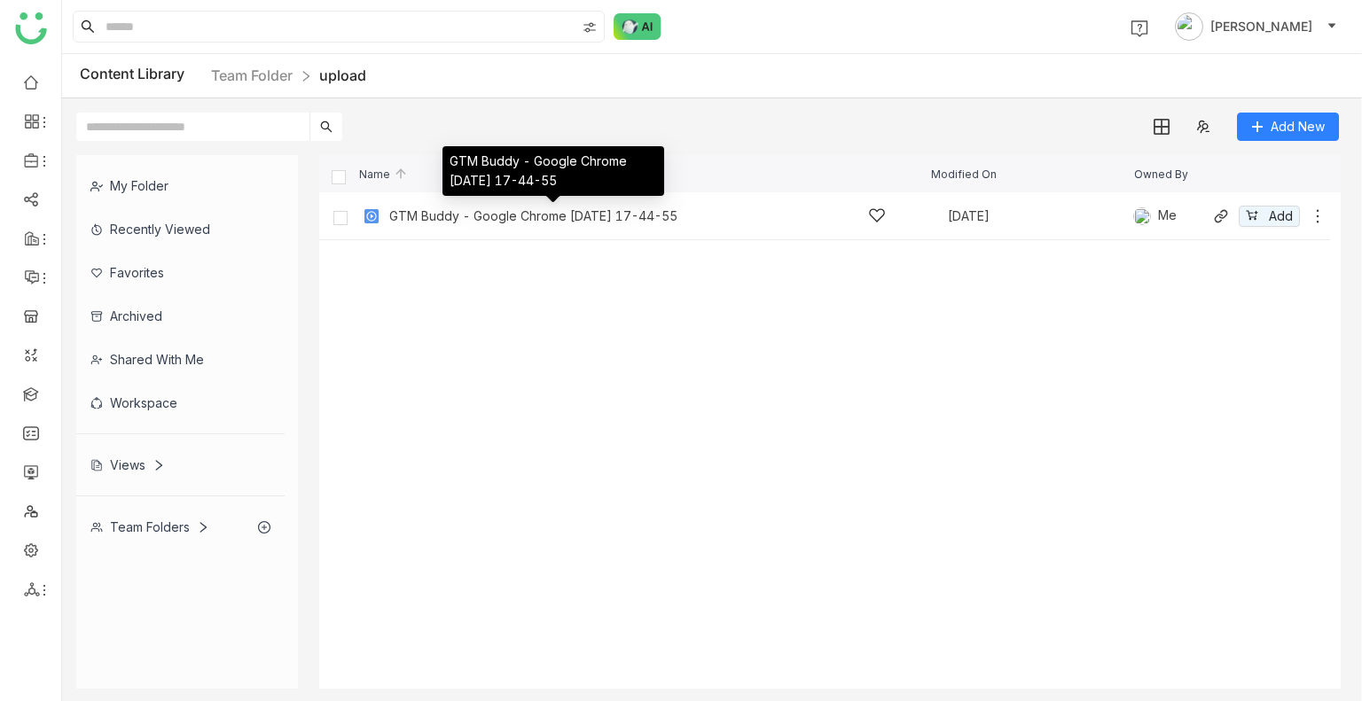
click at [446, 209] on div "GTM Buddy - Google Chrome [DATE] 17-44-55" at bounding box center [533, 216] width 288 height 14
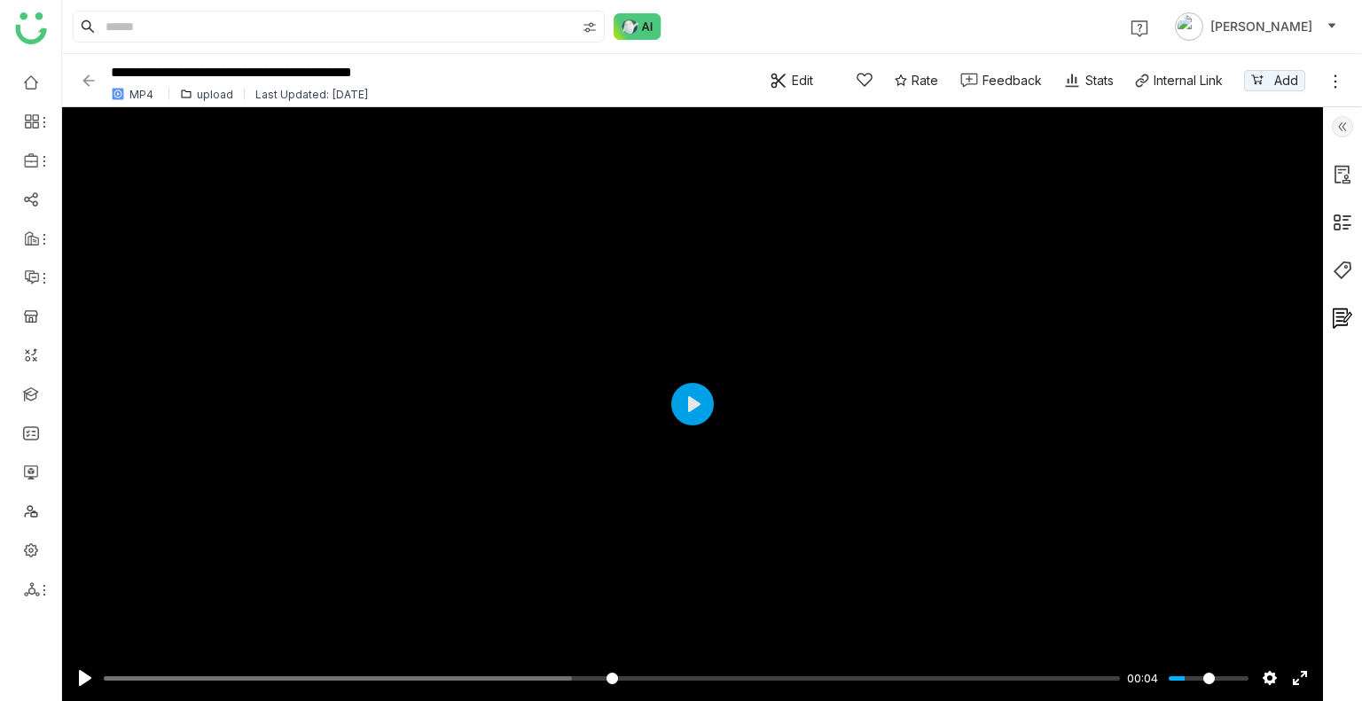
click at [93, 87] on img at bounding box center [89, 81] width 18 height 18
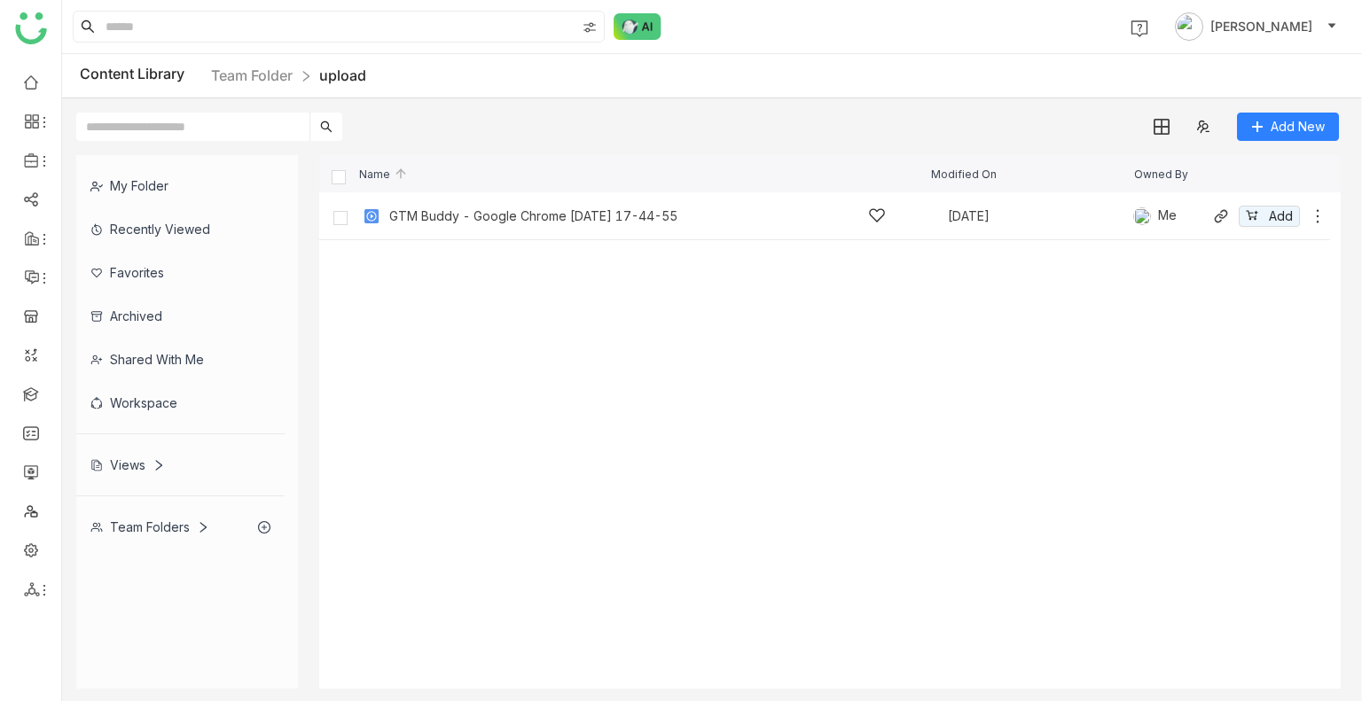
click at [1316, 220] on icon at bounding box center [1318, 216] width 18 height 18
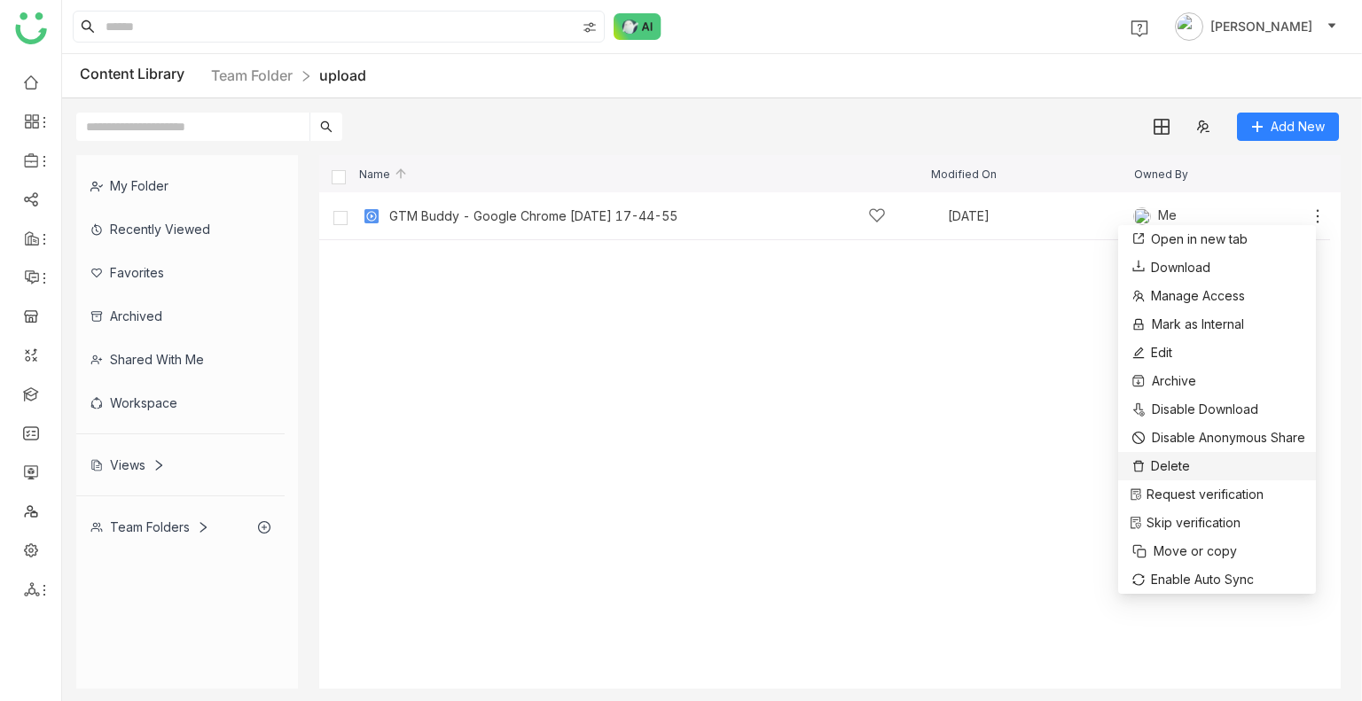
click at [1213, 463] on li "Delete" at bounding box center [1217, 466] width 198 height 28
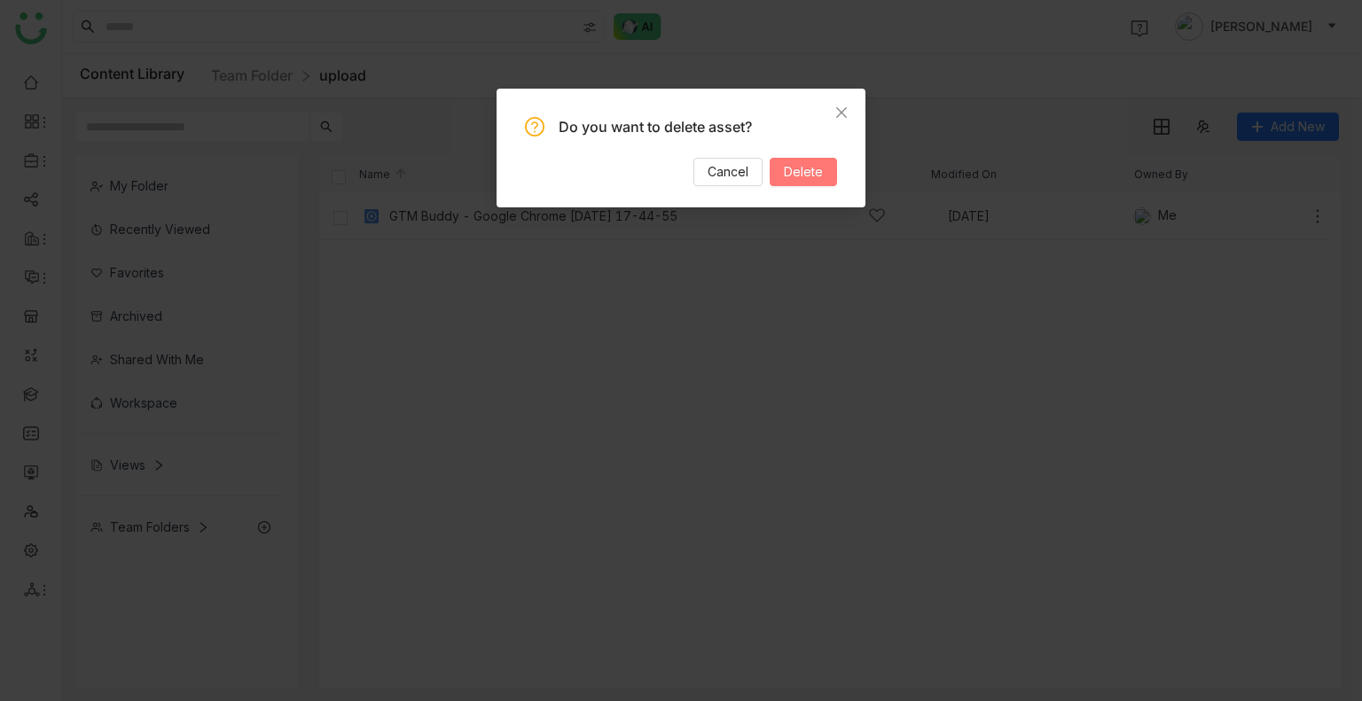
click at [810, 170] on span "Delete" at bounding box center [803, 172] width 39 height 20
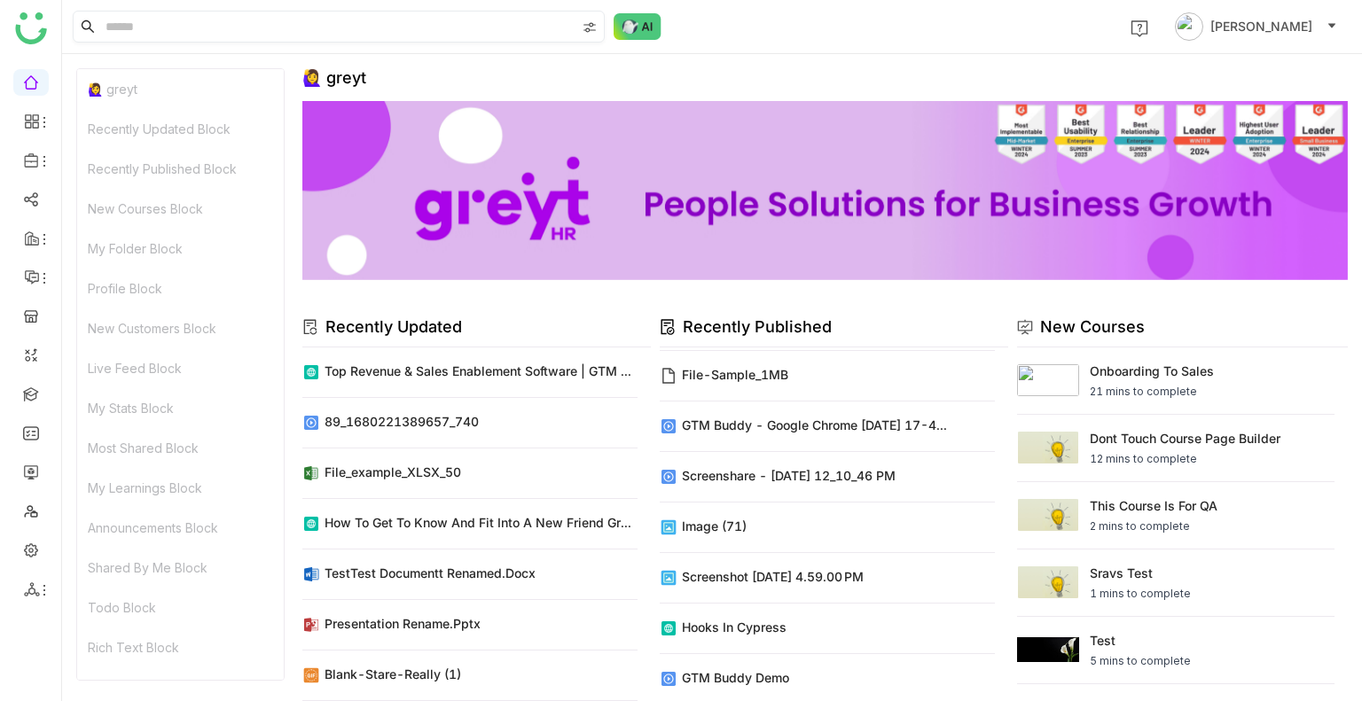
click at [121, 14] on input at bounding box center [338, 27] width 473 height 30
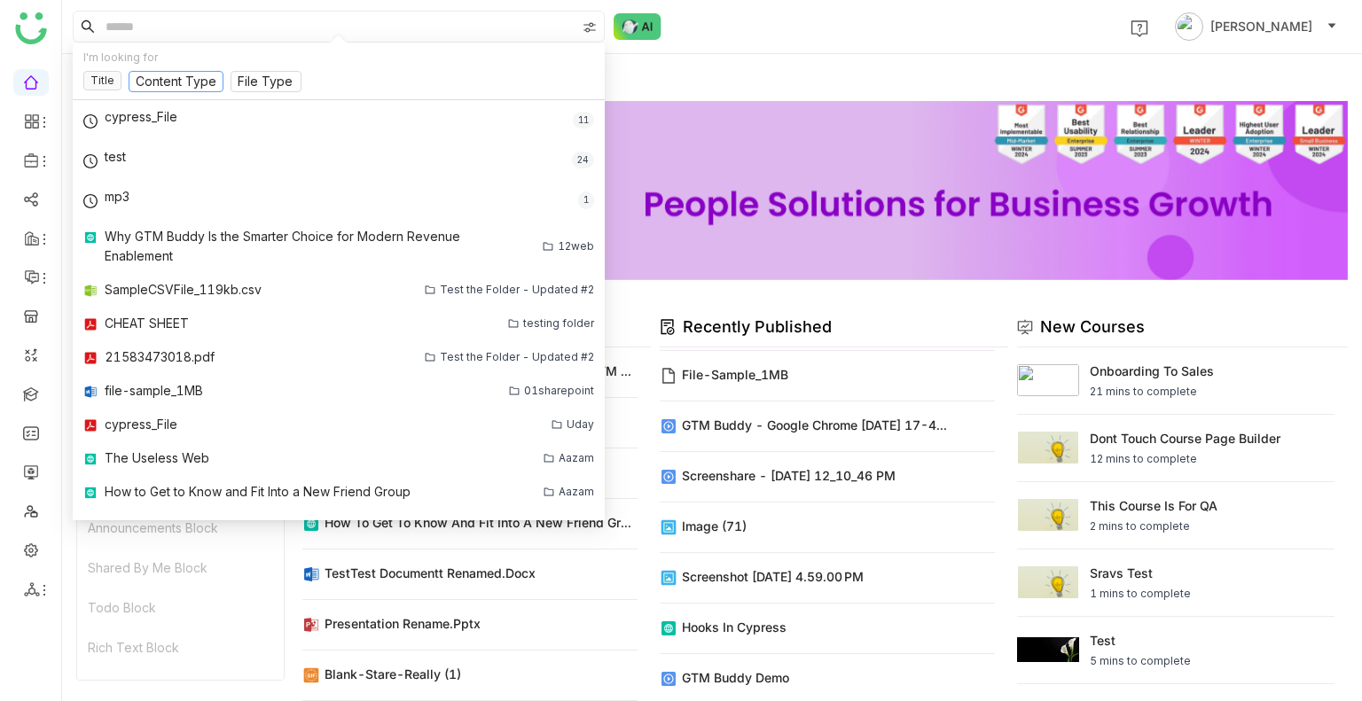
click at [189, 78] on input at bounding box center [176, 83] width 81 height 20
click at [28, 89] on link at bounding box center [31, 81] width 16 height 15
